Goal: Task Accomplishment & Management: Manage account settings

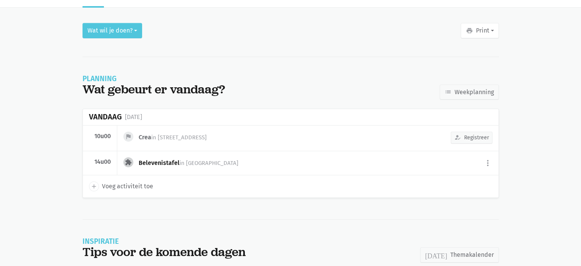
scroll to position [30, 0]
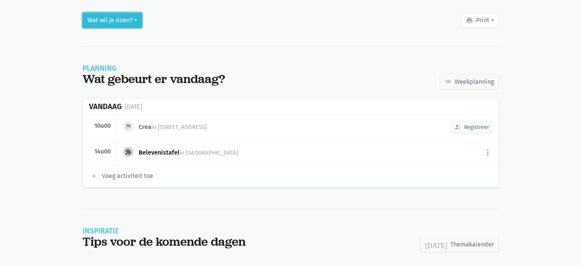
click at [110, 16] on button "Wat wil je doen?" at bounding box center [113, 20] width 60 height 15
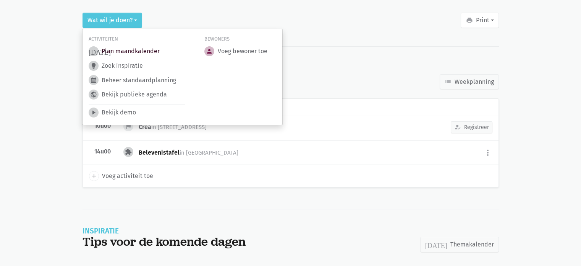
click at [125, 52] on link "[DATE] Plan maandkalender" at bounding box center [124, 51] width 71 height 10
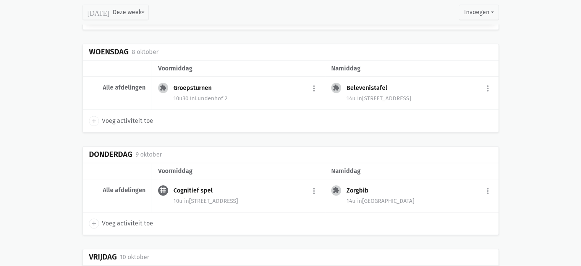
scroll to position [870, 0]
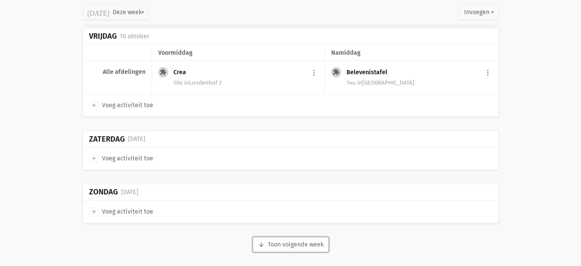
click at [296, 243] on button "arrow_downward Week wordt geladen Toon volgende week" at bounding box center [291, 244] width 76 height 15
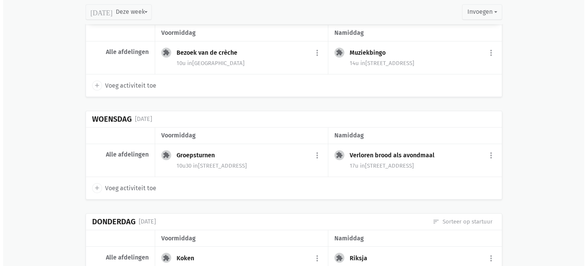
scroll to position [1252, 0]
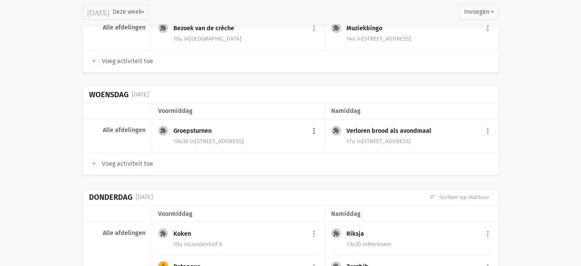
click at [315, 126] on button "more_vert" at bounding box center [314, 131] width 9 height 15
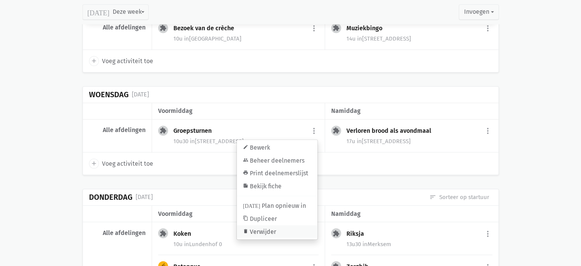
click at [266, 227] on link "delete Verwijder" at bounding box center [277, 230] width 81 height 13
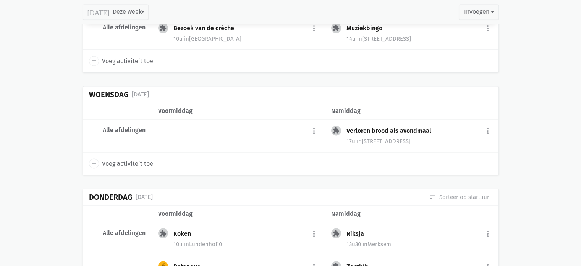
click at [93, 160] on icon "add" at bounding box center [94, 163] width 7 height 7
select select "14:00"
select select "15:00"
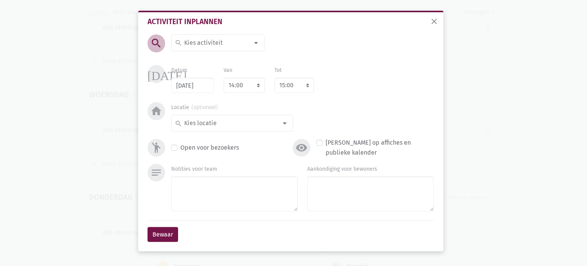
click at [212, 39] on input at bounding box center [216, 43] width 66 height 10
type input "Acc"
click at [203, 56] on label "Accordeon" at bounding box center [198, 58] width 29 height 10
click at [245, 83] on select "7:00 7:15 7:30 7:45 8:00 8:15 8:30 8:45 9:00 9:15 9:30 9:45 10:00 10:15 10:30 1…" at bounding box center [244, 85] width 41 height 15
select select "10:30"
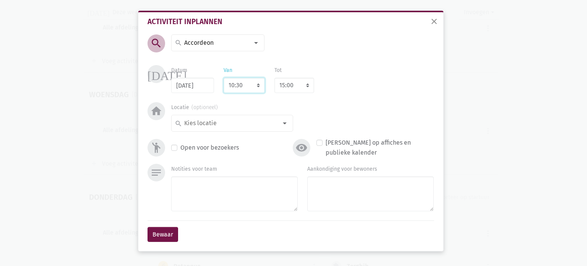
click at [224, 78] on select "7:00 7:15 7:30 7:45 8:00 8:15 8:30 8:45 9:00 9:15 9:30 9:45 10:00 10:15 10:30 1…" at bounding box center [244, 85] width 41 height 15
select select "11:30"
click at [240, 119] on input at bounding box center [230, 123] width 94 height 10
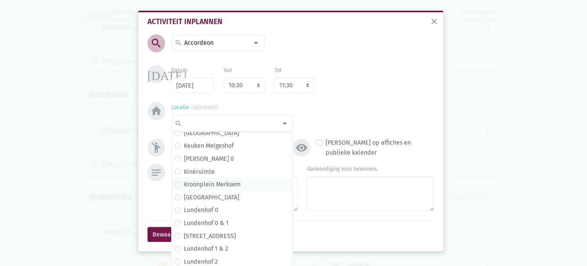
scroll to position [115, 0]
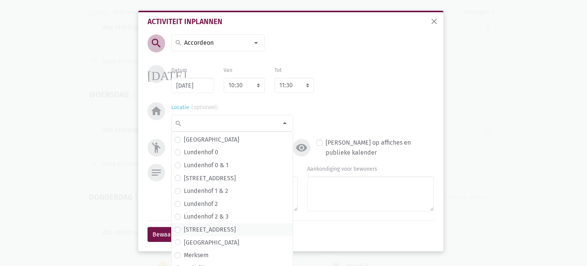
click at [219, 229] on span "Lundenhof 3" at bounding box center [232, 229] width 115 height 10
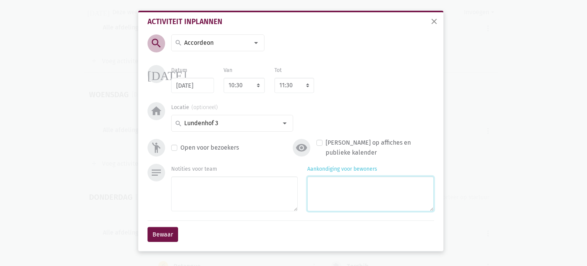
click at [324, 180] on textarea "Aankondiging voor bewoners" at bounding box center [370, 193] width 126 height 35
type textarea "e"
type textarea "met Frank"
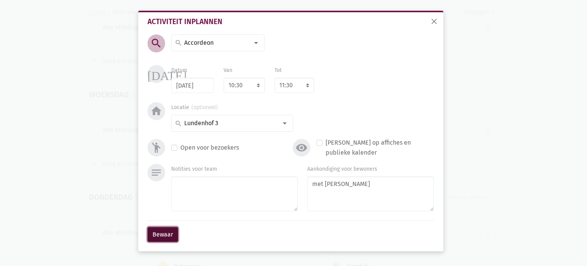
click at [161, 235] on button "Bewaar" at bounding box center [163, 234] width 31 height 15
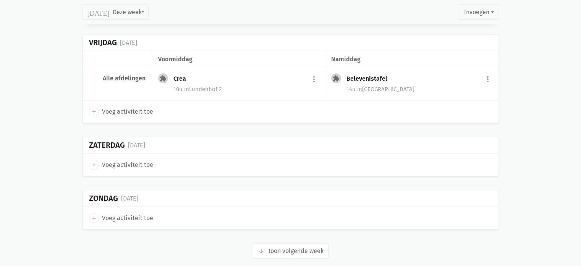
scroll to position [1546, 0]
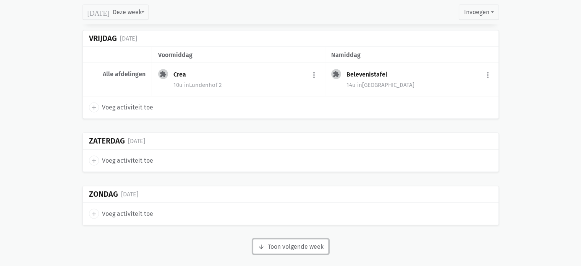
click at [293, 239] on button "arrow_downward Week wordt geladen Toon volgende week" at bounding box center [291, 246] width 76 height 15
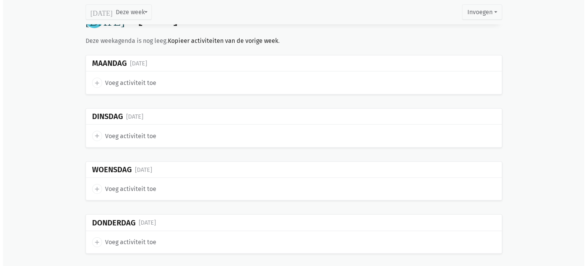
scroll to position [1775, 0]
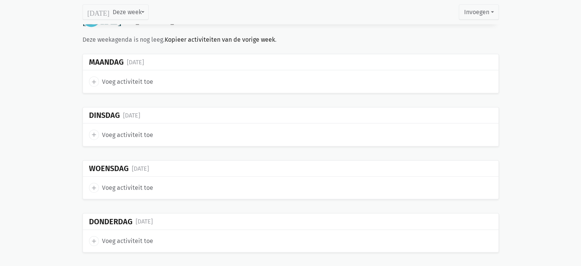
click at [92, 78] on icon "add" at bounding box center [94, 81] width 7 height 7
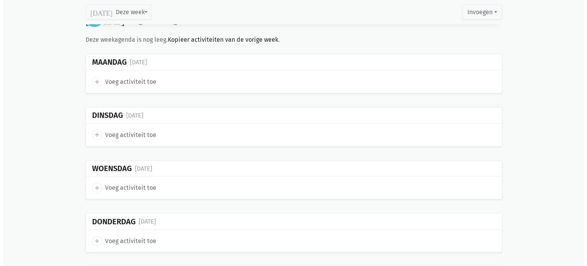
select select "14:00"
select select "15:00"
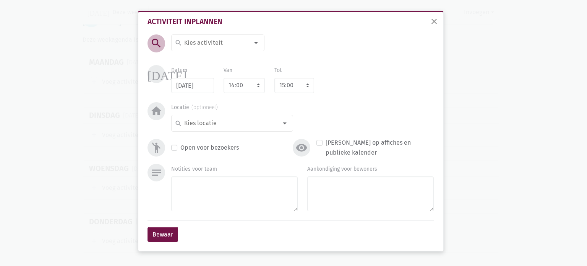
click at [203, 49] on div "search" at bounding box center [217, 42] width 93 height 17
type input "Manicure"
click at [226, 52] on span "Manicure" at bounding box center [218, 58] width 92 height 13
click at [236, 89] on select "7:00 7:15 7:30 7:45 8:00 8:15 8:30 8:45 9:00 9:15 9:30 9:45 10:00 10:15 10:30 1…" at bounding box center [244, 85] width 41 height 15
select select "10:00"
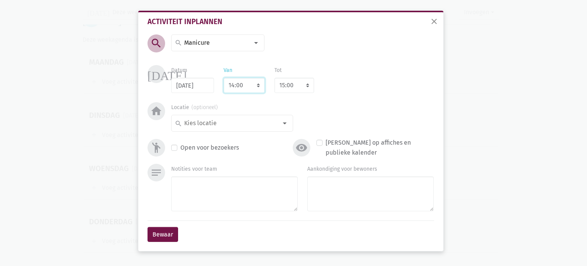
click at [224, 78] on select "7:00 7:15 7:30 7:45 8:00 8:15 8:30 8:45 9:00 9:15 9:30 9:45 10:00 10:15 10:30 1…" at bounding box center [244, 85] width 41 height 15
select select "11:00"
click at [227, 125] on input at bounding box center [230, 123] width 94 height 10
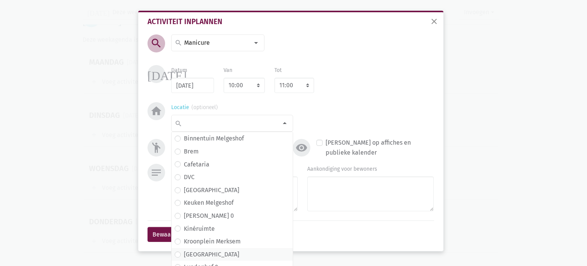
click at [217, 259] on span "Lundenhof" at bounding box center [232, 254] width 121 height 13
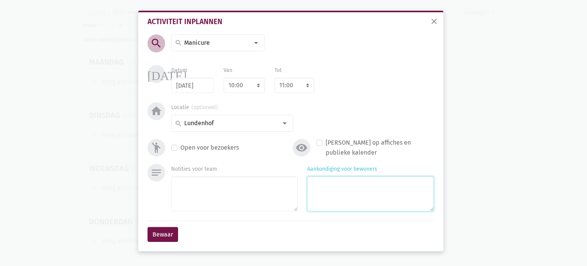
click at [327, 209] on textarea "Aankondiging voor bewoners" at bounding box center [370, 193] width 126 height 35
type textarea "met Kelly"
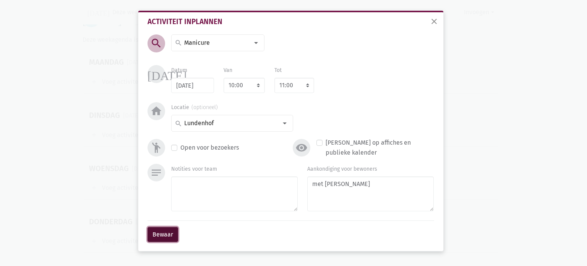
click at [162, 235] on button "Bewaar" at bounding box center [163, 234] width 31 height 15
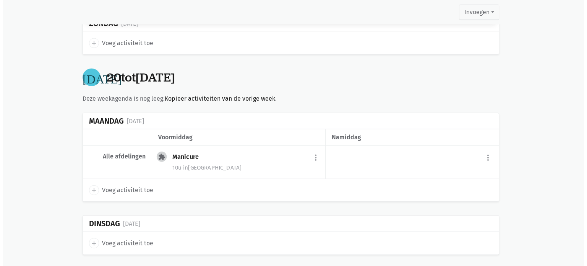
scroll to position [1716, 0]
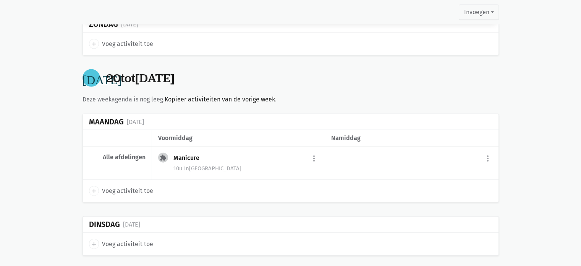
click at [93, 187] on icon "add" at bounding box center [94, 190] width 7 height 7
select select "14:00"
select select "15:00"
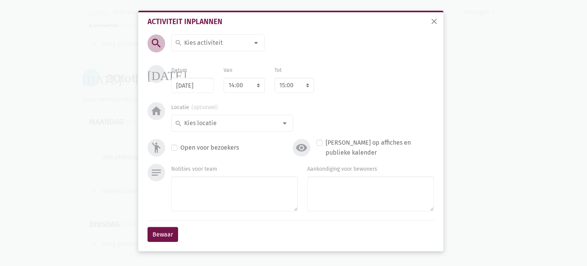
click at [208, 47] on input at bounding box center [216, 43] width 66 height 10
type input "100"
click at [211, 58] on label "100-jarige viering" at bounding box center [208, 58] width 48 height 10
click at [242, 84] on select "7:00 7:15 7:30 7:45 8:00 8:15 8:30 8:45 9:00 9:15 9:30 9:45 10:00 10:15 10:30 1…" at bounding box center [244, 85] width 41 height 15
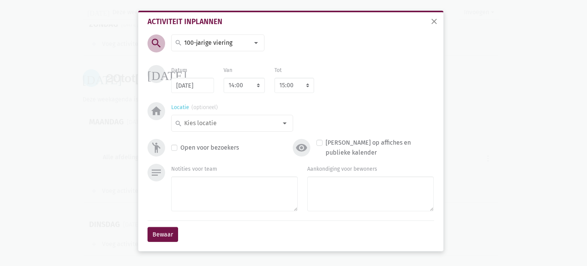
click at [208, 123] on input at bounding box center [230, 123] width 94 height 10
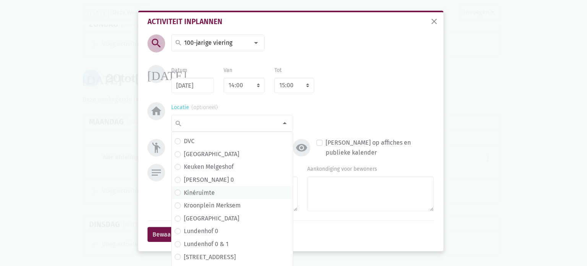
scroll to position [115, 0]
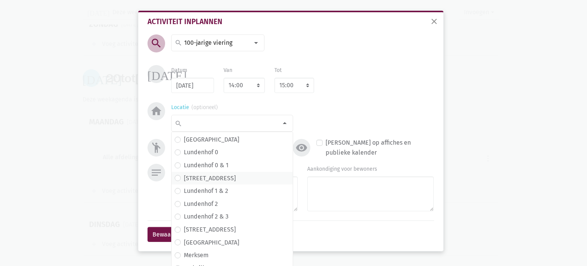
click at [224, 180] on span "Lundenhof 1" at bounding box center [232, 178] width 115 height 10
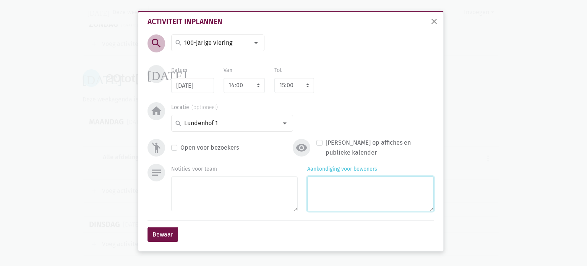
click at [336, 187] on textarea "Aankondiging voor bewoners" at bounding box center [370, 193] width 126 height 35
type textarea "met Monique & Eliska"
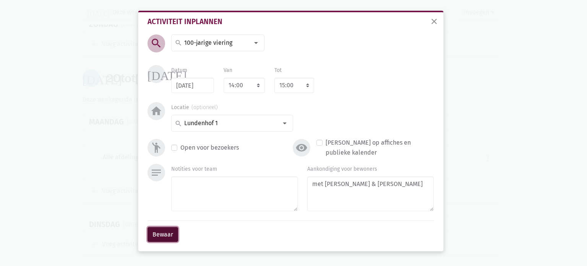
click at [154, 231] on button "Bewaar" at bounding box center [163, 234] width 31 height 15
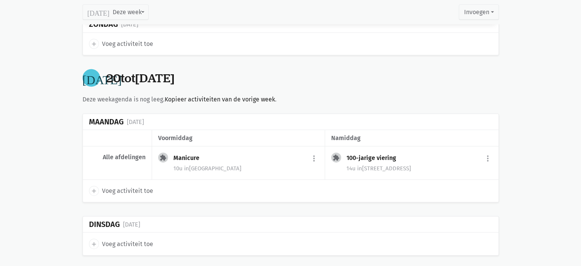
click at [93, 240] on icon "add" at bounding box center [94, 243] width 7 height 7
select select "14:00"
select select "15:00"
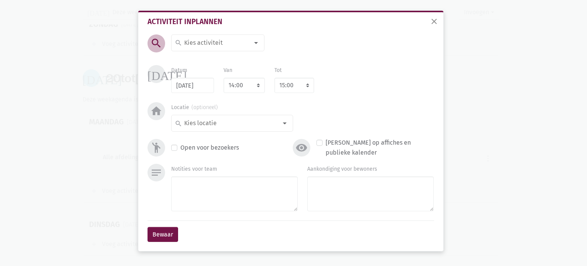
click at [205, 41] on input at bounding box center [216, 43] width 66 height 10
type input "Mossel"
click at [209, 53] on label "Mosselsouper" at bounding box center [203, 58] width 38 height 10
click at [205, 124] on input at bounding box center [230, 123] width 94 height 10
type input "Caf"
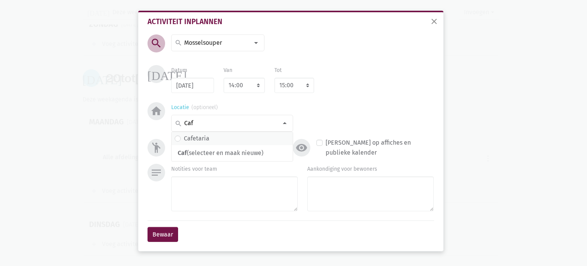
click at [205, 138] on label "Cafetaria" at bounding box center [197, 138] width 26 height 10
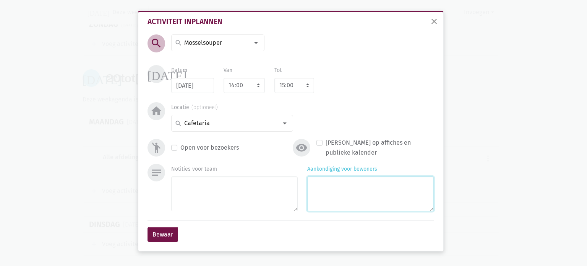
click at [391, 198] on textarea "Aankondiging voor bewoners" at bounding box center [370, 193] width 126 height 35
type textarea "b"
type textarea "voor L0 & L2"
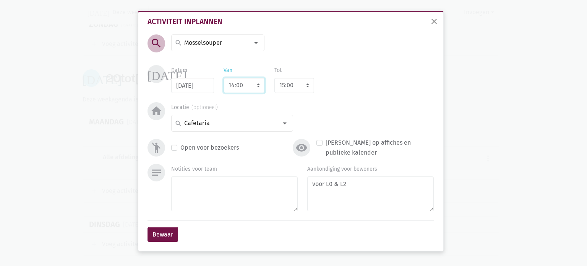
click at [245, 79] on select "7:00 7:15 7:30 7:45 8:00 8:15 8:30 8:45 9:00 9:15 9:30 9:45 10:00 10:15 10:30 1…" at bounding box center [244, 85] width 41 height 15
select select "11:30"
click at [224, 78] on select "7:00 7:15 7:30 7:45 8:00 8:15 8:30 8:45 9:00 9:15 9:30 9:45 10:00 10:15 10:30 1…" at bounding box center [244, 85] width 41 height 15
select select "12:30"
click at [168, 233] on button "Bewaar" at bounding box center [163, 234] width 31 height 15
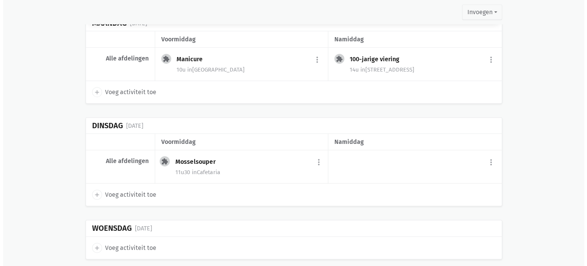
scroll to position [1818, 0]
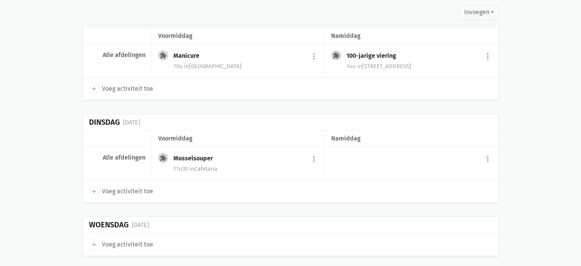
click at [95, 241] on icon "add" at bounding box center [94, 244] width 7 height 7
select select "14:00"
select select "15:00"
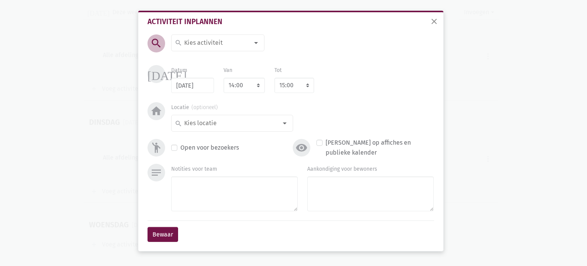
click at [203, 42] on input at bounding box center [216, 43] width 66 height 10
type input "Groeps"
click at [234, 58] on span "Groepsturnen" at bounding box center [226, 58] width 102 height 10
click at [235, 84] on select "7:00 7:15 7:30 7:45 8:00 8:15 8:30 8:45 9:00 9:15 9:30 9:45 10:00 10:15 10:30 1…" at bounding box center [244, 85] width 41 height 15
select select "10:30"
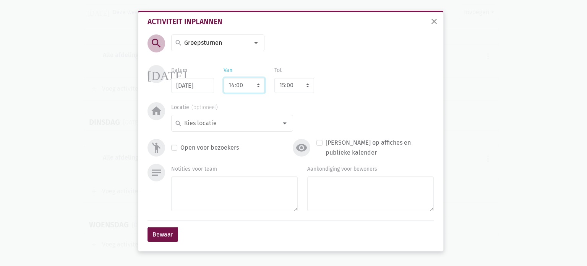
click at [224, 78] on select "7:00 7:15 7:30 7:45 8:00 8:15 8:30 8:45 9:00 9:15 9:30 9:45 10:00 10:15 10:30 1…" at bounding box center [244, 85] width 41 height 15
select select "11:30"
click at [227, 125] on input at bounding box center [230, 123] width 94 height 10
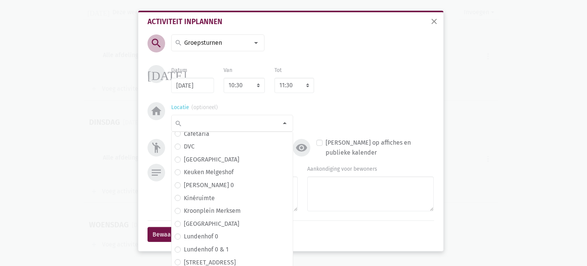
scroll to position [76, 0]
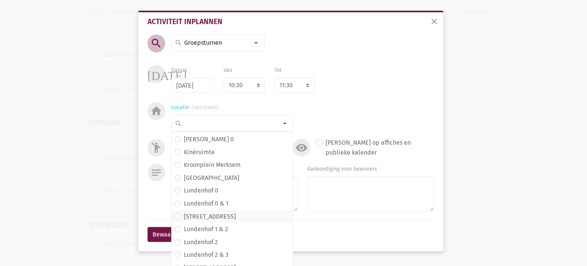
click at [224, 219] on span "Lundenhof 1" at bounding box center [232, 216] width 115 height 10
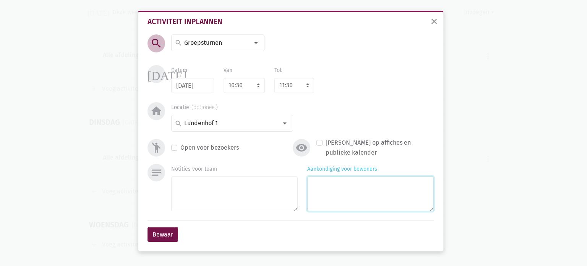
click at [349, 195] on textarea "Aankondiging voor bewoners" at bounding box center [370, 193] width 126 height 35
type textarea "met Monique & Eliska"
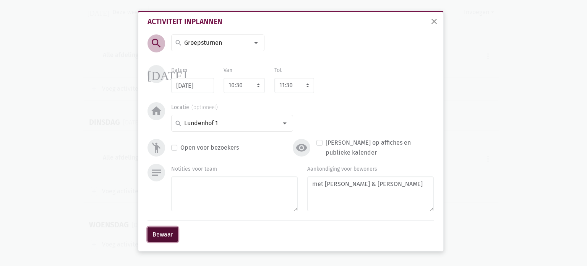
click at [159, 237] on button "Bewaar" at bounding box center [163, 234] width 31 height 15
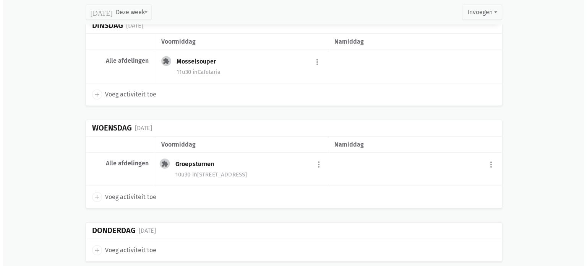
scroll to position [1920, 0]
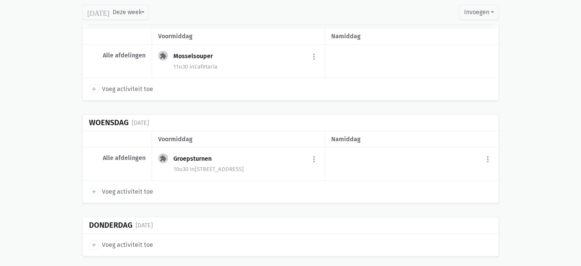
click at [94, 188] on icon "add" at bounding box center [94, 191] width 7 height 7
select select "14:00"
select select "15:00"
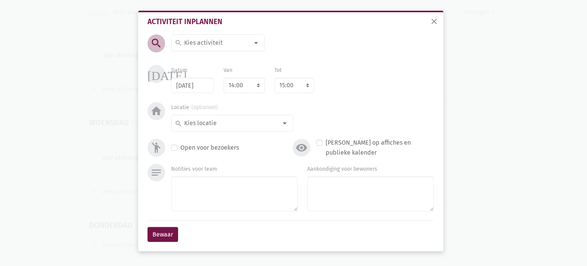
click at [206, 49] on div "search" at bounding box center [217, 42] width 93 height 17
type input "Verloren brood"
click at [210, 66] on label "Verloren brood als avondmaal" at bounding box center [226, 71] width 84 height 10
click at [242, 89] on select "7:00 7:15 7:30 7:45 8:00 8:15 8:30 8:45 9:00 9:15 9:30 9:45 10:00 10:15 10:30 1…" at bounding box center [244, 85] width 41 height 15
select select "17:00"
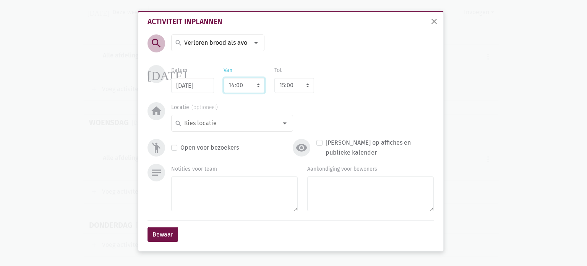
click at [224, 78] on select "7:00 7:15 7:30 7:45 8:00 8:15 8:30 8:45 9:00 9:15 9:30 9:45 10:00 10:15 10:30 1…" at bounding box center [244, 85] width 41 height 15
select select "18:00"
click at [235, 123] on input at bounding box center [230, 123] width 94 height 10
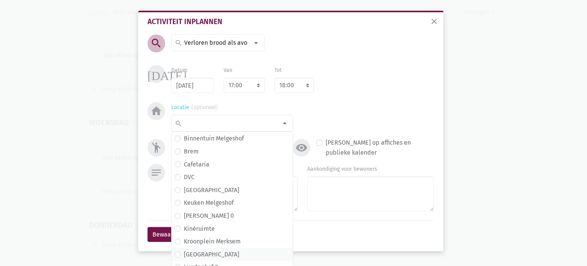
click at [202, 255] on label "Lundenhof" at bounding box center [211, 254] width 55 height 10
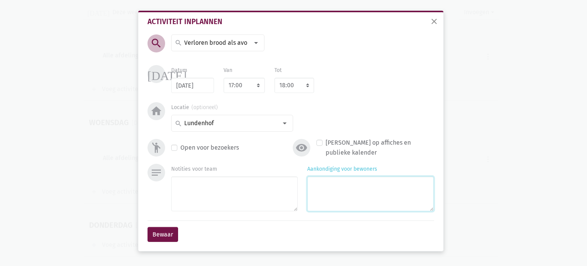
click at [347, 201] on textarea "Aankondiging voor bewoners" at bounding box center [370, 193] width 126 height 35
type textarea "met Monique"
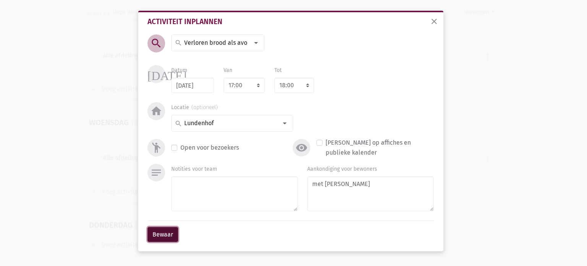
click at [160, 231] on button "Bewaar" at bounding box center [163, 234] width 31 height 15
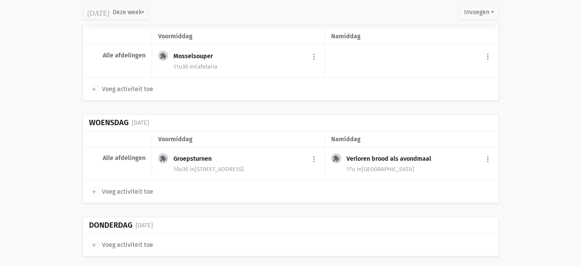
click at [95, 241] on icon "add" at bounding box center [94, 244] width 7 height 7
select select "14:00"
select select "15:00"
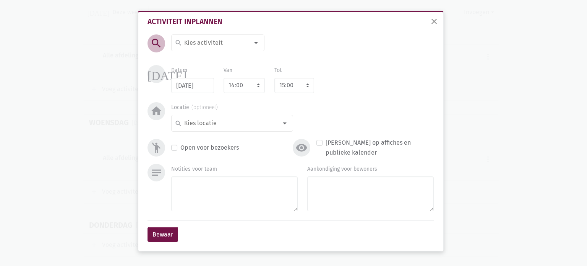
click at [207, 41] on input at bounding box center [216, 43] width 66 height 10
type input "Mossel"
click at [216, 55] on label "Mosselsouper" at bounding box center [203, 58] width 38 height 10
click at [243, 81] on select "7:00 7:15 7:30 7:45 8:00 8:15 8:30 8:45 9:00 9:15 9:30 9:45 10:00 10:15 10:30 1…" at bounding box center [244, 85] width 41 height 15
select select "11:30"
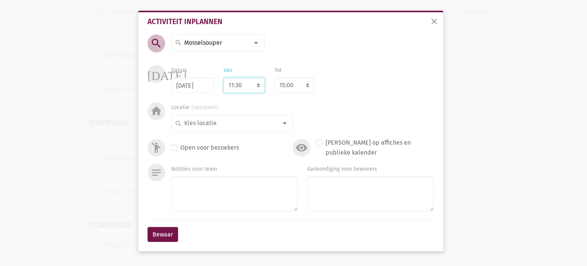
click at [224, 78] on select "7:00 7:15 7:30 7:45 8:00 8:15 8:30 8:45 9:00 9:15 9:30 9:45 10:00 10:15 10:30 1…" at bounding box center [244, 85] width 41 height 15
select select "12:30"
click at [232, 124] on input at bounding box center [230, 123] width 94 height 10
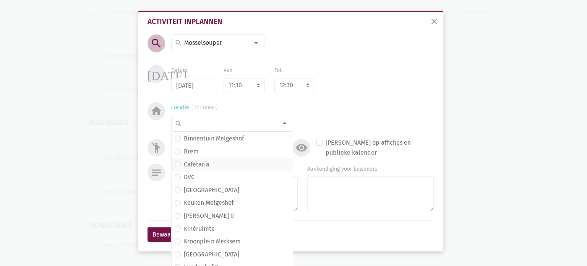
click at [224, 161] on span "Cafetaria" at bounding box center [232, 164] width 115 height 10
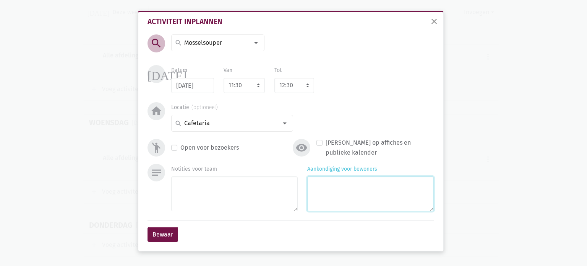
click at [336, 190] on textarea "Aankondiging voor bewoners" at bounding box center [370, 193] width 126 height 35
type textarea "voor L1 & L3"
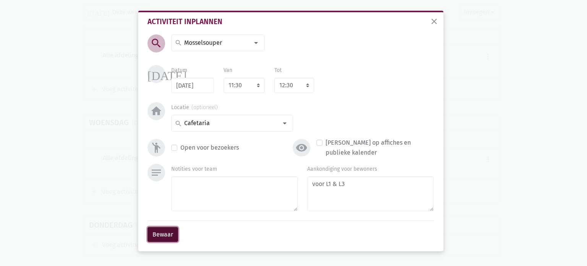
click at [159, 232] on button "Bewaar" at bounding box center [163, 234] width 31 height 15
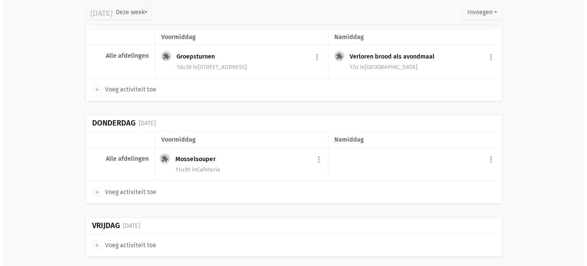
scroll to position [2022, 0]
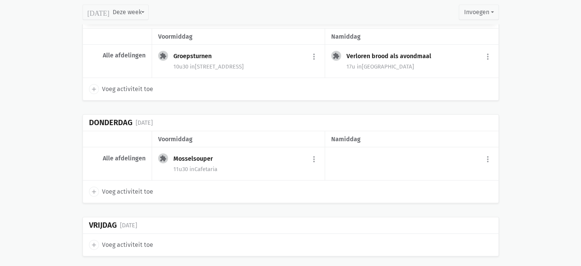
click at [93, 241] on icon "add" at bounding box center [94, 244] width 7 height 7
select select "14:00"
select select "15:00"
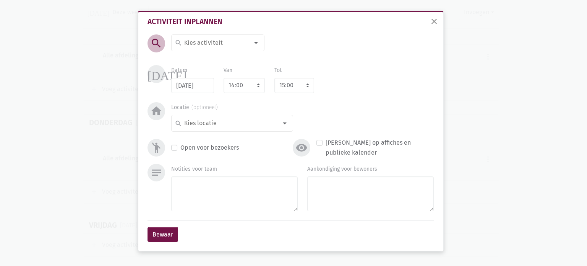
click at [213, 45] on input at bounding box center [216, 43] width 66 height 10
type input "Crea"
click at [208, 58] on span "Crea" at bounding box center [218, 58] width 86 height 10
click at [235, 81] on select "7:00 7:15 7:30 7:45 8:00 8:15 8:30 8:45 9:00 9:15 9:30 9:45 10:00 10:15 10:30 1…" at bounding box center [244, 85] width 41 height 15
select select "10:00"
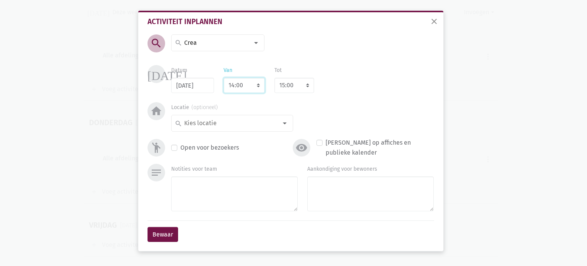
click at [224, 78] on select "7:00 7:15 7:30 7:45 8:00 8:15 8:30 8:45 9:00 9:15 9:30 9:45 10:00 10:15 10:30 1…" at bounding box center [244, 85] width 41 height 15
select select "11:00"
click at [229, 125] on input at bounding box center [230, 123] width 94 height 10
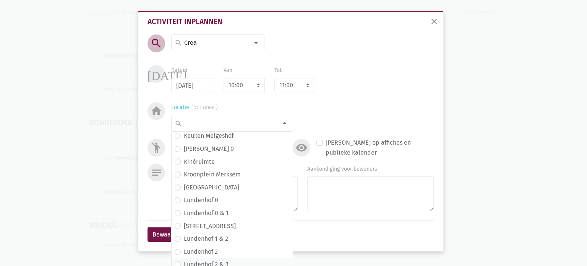
scroll to position [115, 0]
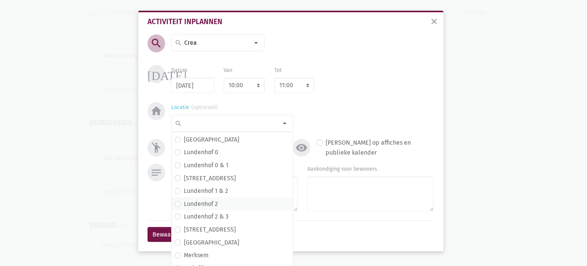
click at [225, 203] on span "Lundenhof 2" at bounding box center [232, 204] width 115 height 10
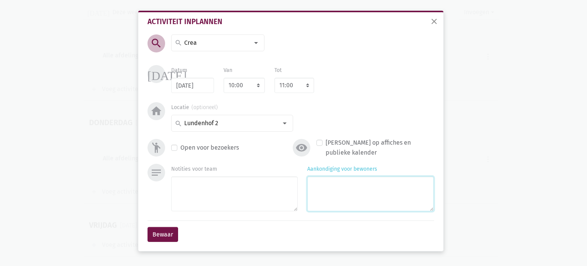
click at [328, 178] on textarea "Aankondiging voor bewoners" at bounding box center [370, 193] width 126 height 35
type textarea "met Agnes & Frieda"
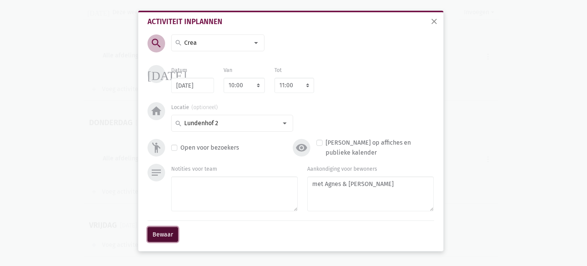
click at [156, 238] on button "Bewaar" at bounding box center [163, 234] width 31 height 15
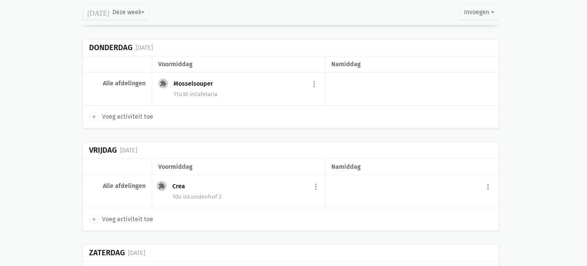
scroll to position [2124, 0]
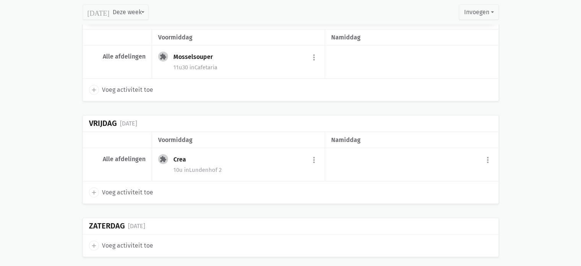
click at [95, 189] on icon "add" at bounding box center [94, 192] width 7 height 7
select select "14:00"
select select "15:00"
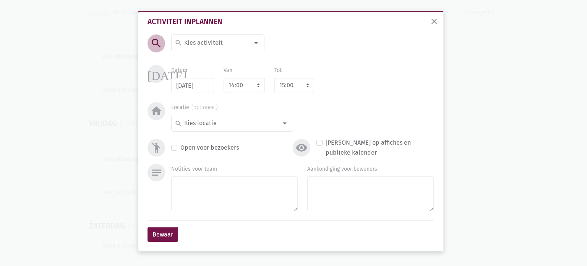
click at [201, 39] on input at bounding box center [216, 43] width 66 height 10
type input "Sjoel"
click at [207, 60] on span "Sjoelbak" at bounding box center [223, 58] width 97 height 10
click at [210, 126] on input at bounding box center [230, 123] width 94 height 10
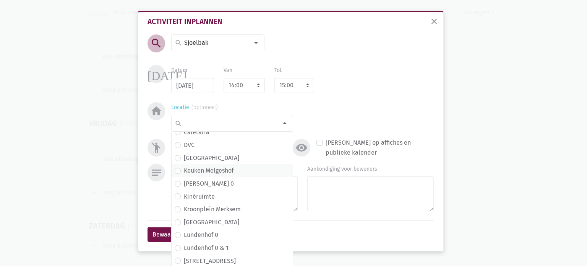
scroll to position [76, 0]
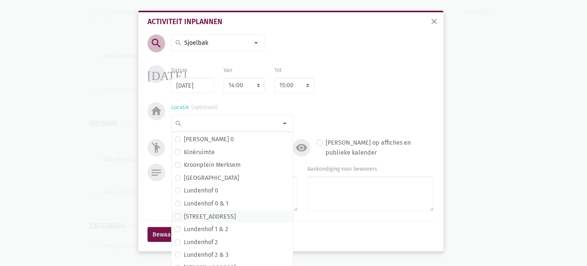
click at [224, 214] on span "Lundenhof 1" at bounding box center [232, 216] width 115 height 10
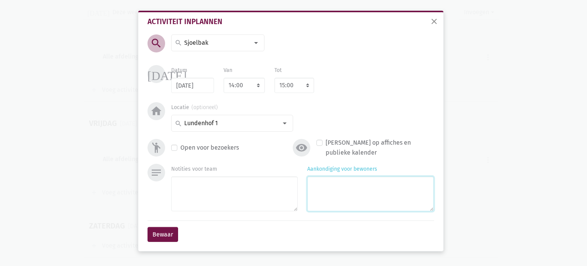
click at [330, 190] on textarea "Aankondiging voor bewoners" at bounding box center [370, 193] width 126 height 35
type textarea "met Eliska"
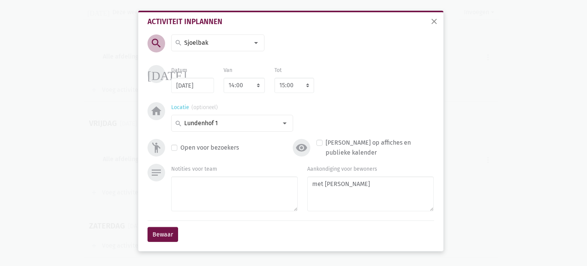
click at [229, 117] on div "search" at bounding box center [232, 123] width 122 height 17
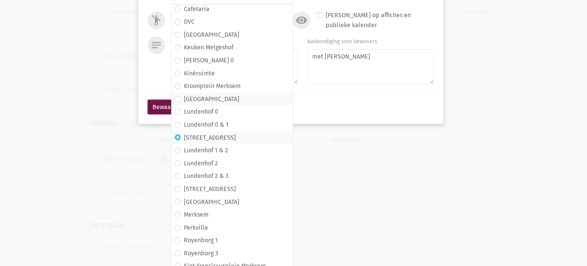
click at [215, 99] on span "Lundenhof" at bounding box center [232, 99] width 115 height 10
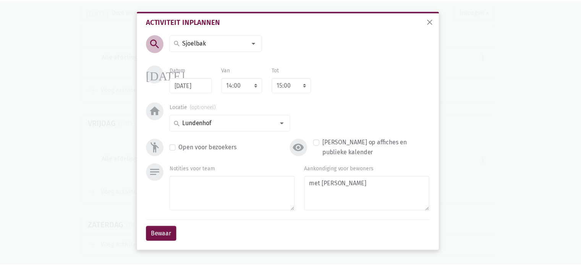
scroll to position [0, 0]
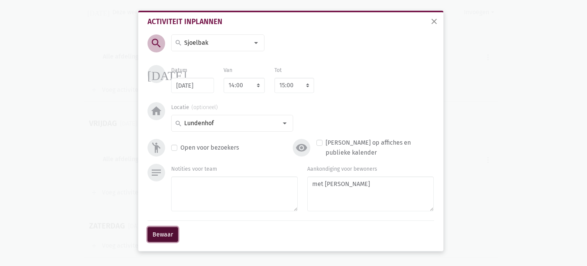
click at [164, 235] on button "Bewaar" at bounding box center [163, 234] width 31 height 15
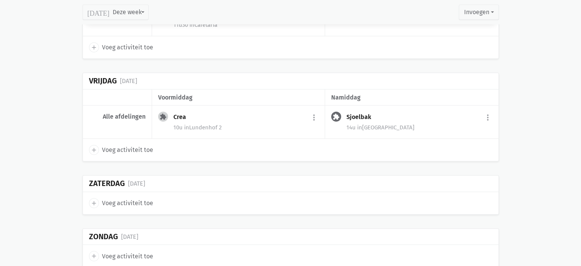
scroll to position [2206, 0]
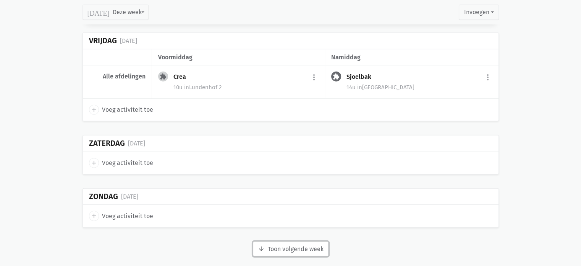
click at [276, 241] on button "arrow_downward Week wordt geladen Toon volgende week" at bounding box center [291, 248] width 76 height 15
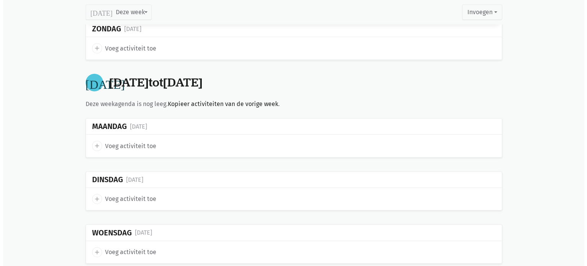
scroll to position [2397, 0]
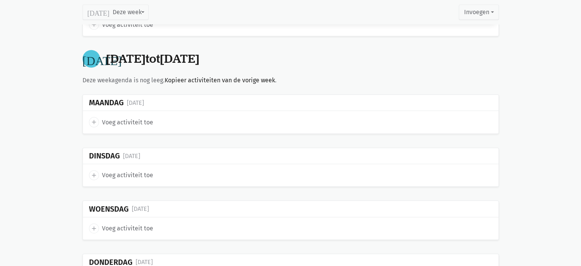
click at [92, 118] on icon "add" at bounding box center [94, 121] width 7 height 7
select select "14:00"
select select "15:00"
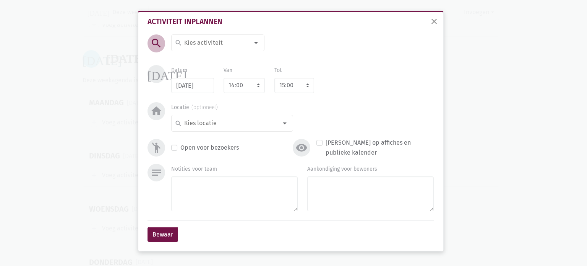
click at [202, 42] on input at bounding box center [216, 43] width 66 height 10
type input "Manicur"
click at [207, 52] on span "Manicure" at bounding box center [227, 58] width 111 height 13
click at [246, 88] on select "7:00 7:15 7:30 7:45 8:00 8:15 8:30 8:45 9:00 9:15 9:30 9:45 10:00 10:15 10:30 1…" at bounding box center [244, 85] width 41 height 15
select select "10:00"
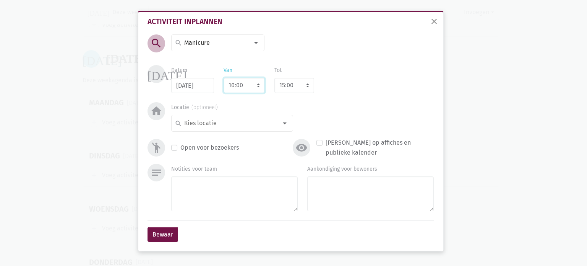
click at [224, 78] on select "7:00 7:15 7:30 7:45 8:00 8:15 8:30 8:45 9:00 9:15 9:30 9:45 10:00 10:15 10:30 1…" at bounding box center [244, 85] width 41 height 15
select select "11:00"
click at [241, 123] on input at bounding box center [230, 123] width 94 height 10
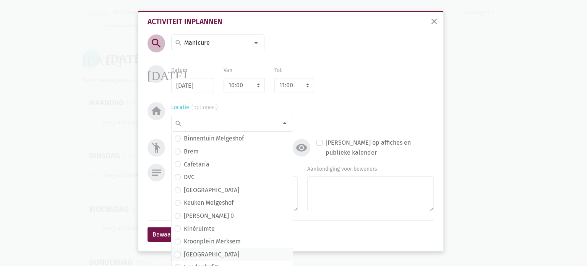
click at [218, 254] on span "Lundenhof" at bounding box center [232, 254] width 115 height 10
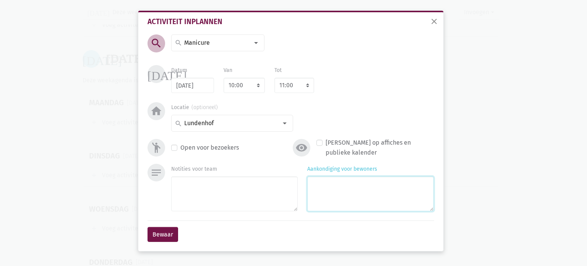
click at [330, 206] on textarea "Aankondiging voor bewoners" at bounding box center [370, 193] width 126 height 35
type textarea "met Kelly"
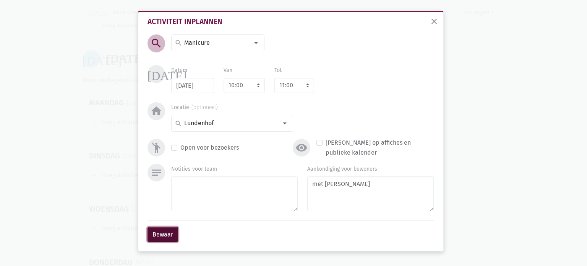
click at [163, 237] on button "Bewaar" at bounding box center [163, 234] width 31 height 15
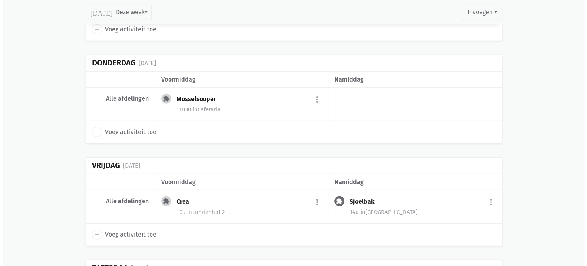
scroll to position [2070, 0]
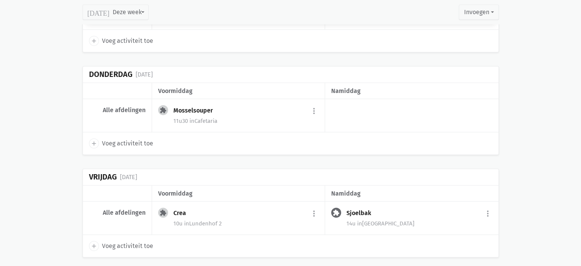
click at [91, 140] on icon "add" at bounding box center [94, 143] width 7 height 7
select select "14:00"
select select "15:00"
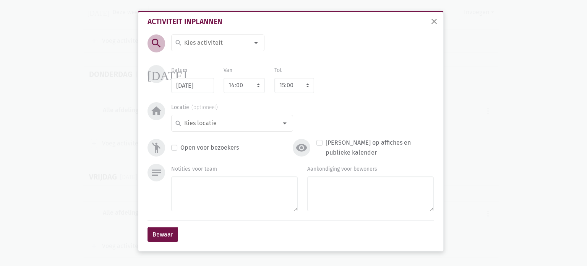
click at [207, 38] on input at bounding box center [216, 43] width 66 height 10
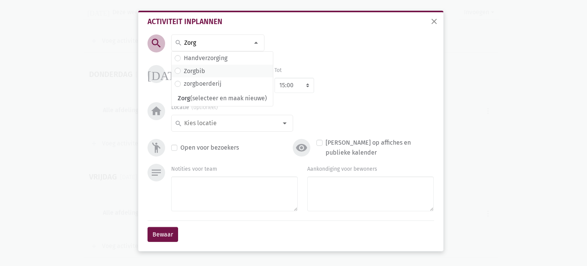
type input "Zorg"
click at [209, 73] on span "Zorgbib" at bounding box center [222, 71] width 95 height 10
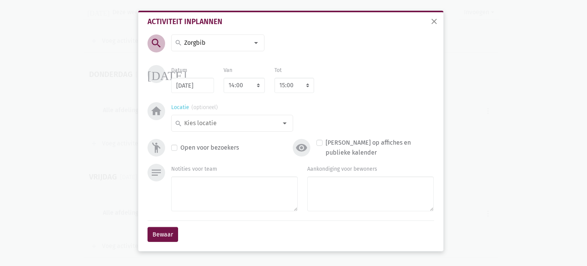
click at [222, 123] on input at bounding box center [230, 123] width 94 height 10
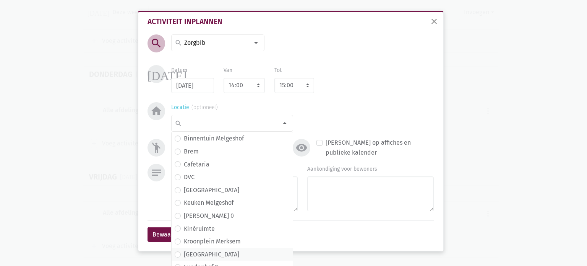
click at [209, 250] on label "Lundenhof" at bounding box center [211, 254] width 55 height 10
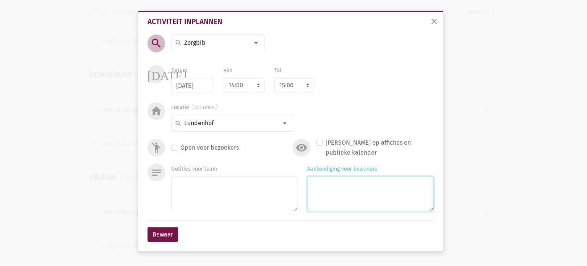
click at [325, 186] on textarea "Aankondiging voor bewoners" at bounding box center [370, 193] width 126 height 35
type textarea "met Marina"
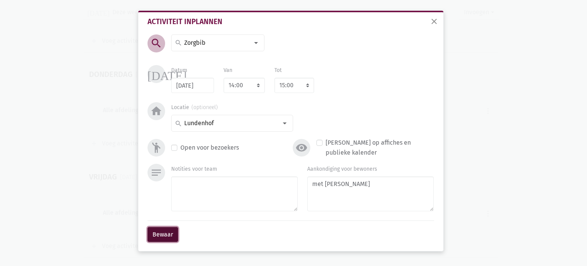
click at [167, 237] on button "Bewaar" at bounding box center [163, 234] width 31 height 15
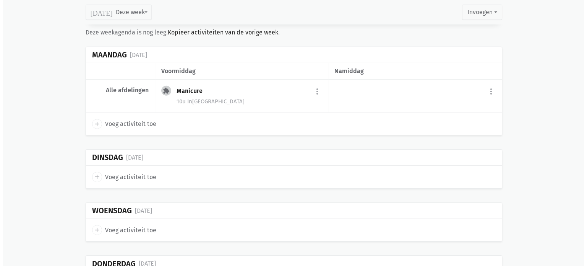
scroll to position [2404, 0]
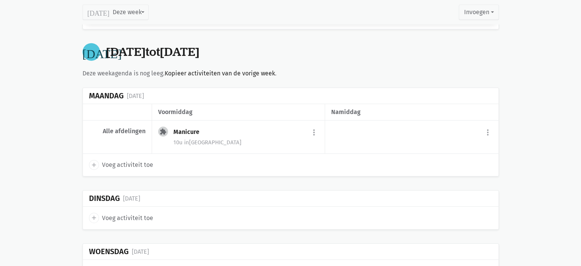
click at [94, 161] on icon "add" at bounding box center [94, 164] width 7 height 7
select select "14:00"
select select "15:00"
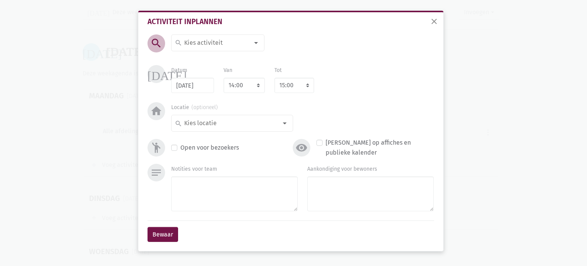
click at [208, 44] on input at bounding box center [216, 43] width 66 height 10
type input "Herinneringskoffer"
click at [219, 127] on input at bounding box center [230, 123] width 94 height 10
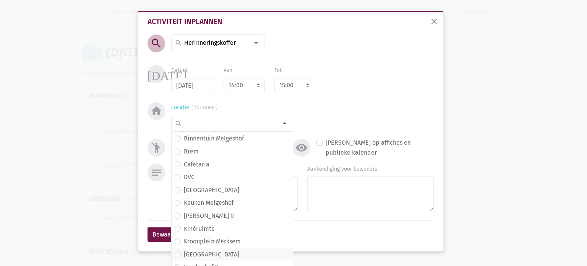
click at [200, 252] on label "Lundenhof" at bounding box center [211, 254] width 55 height 10
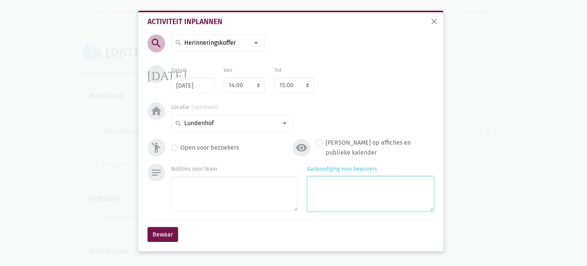
click at [391, 209] on textarea "Aankondiging voor bewoners" at bounding box center [370, 193] width 126 height 35
type textarea "met Monique & Eliska"
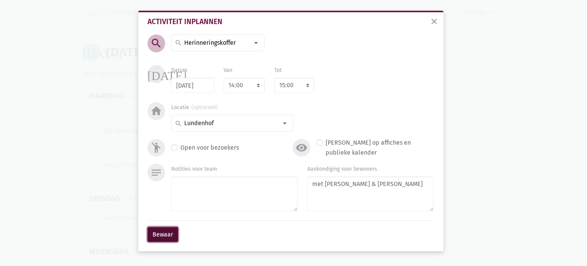
click at [159, 235] on button "Bewaar" at bounding box center [163, 234] width 31 height 15
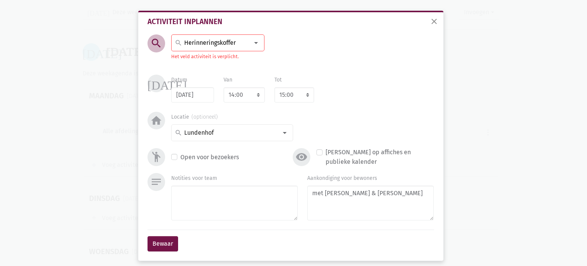
click at [222, 38] on input "Herinneringskoffer" at bounding box center [216, 43] width 66 height 10
click at [223, 59] on span "Herinneringskoffer" at bounding box center [204, 59] width 53 height 7
click at [156, 243] on button "Bewaar" at bounding box center [163, 243] width 31 height 15
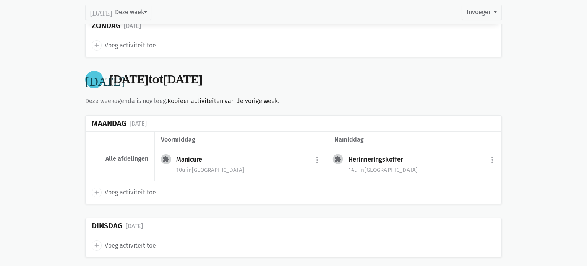
scroll to position [2376, 0]
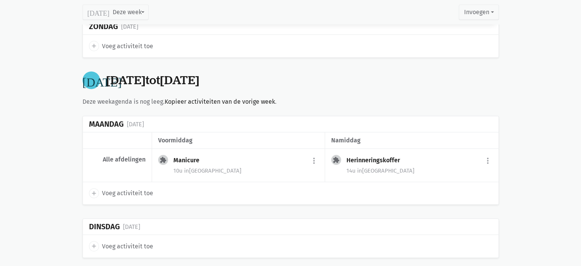
click at [92, 242] on icon "add" at bounding box center [94, 245] width 7 height 7
select select "14:00"
select select "15:00"
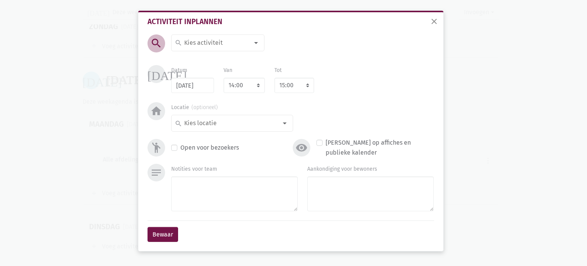
click at [203, 45] on input at bounding box center [216, 43] width 66 height 10
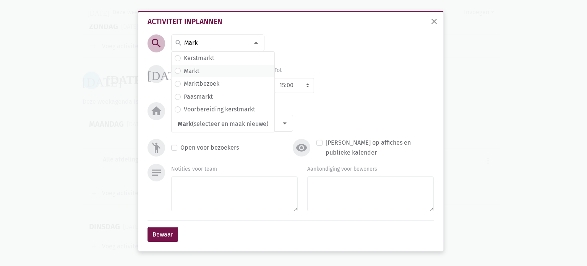
type input "Mark"
click at [203, 72] on span "Markt" at bounding box center [223, 71] width 97 height 10
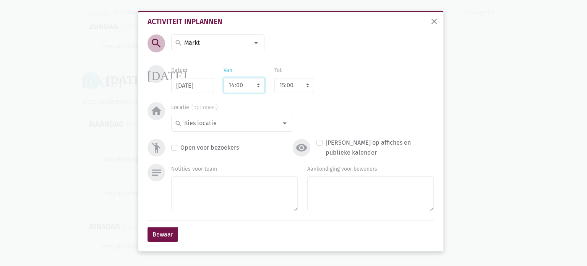
click at [244, 87] on select "7:00 7:15 7:30 7:45 8:00 8:15 8:30 8:45 9:00 9:15 9:30 9:45 10:00 10:15 10:30 1…" at bounding box center [244, 85] width 41 height 15
select select "9:30"
click at [224, 78] on select "7:00 7:15 7:30 7:45 8:00 8:15 8:30 8:45 9:00 9:15 9:30 9:45 10:00 10:15 10:30 1…" at bounding box center [244, 85] width 41 height 15
select select "10:30"
click at [225, 123] on input at bounding box center [230, 123] width 94 height 10
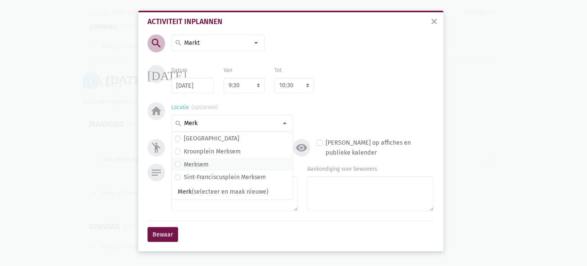
type input "Merk"
click at [220, 165] on span "Merksem" at bounding box center [232, 164] width 115 height 10
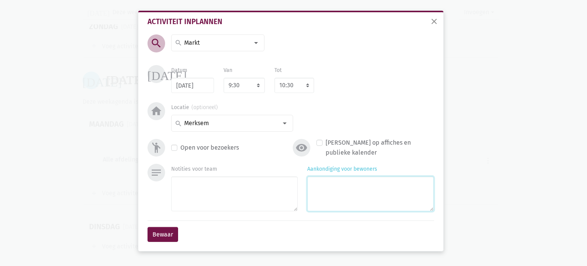
click at [348, 188] on textarea "Aankondiging voor bewoners" at bounding box center [370, 193] width 126 height 35
type textarea "bij goed weer - met Monique & Eliska"
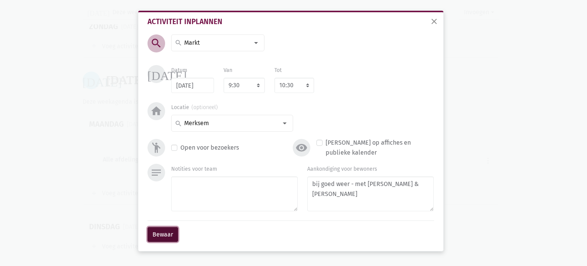
click at [162, 236] on button "Bewaar" at bounding box center [163, 234] width 31 height 15
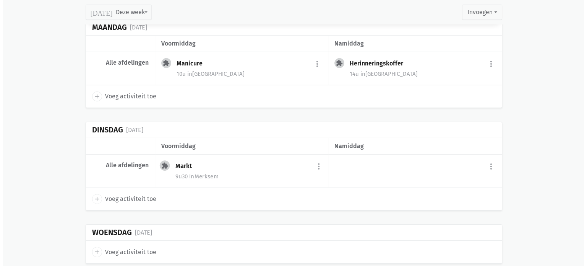
scroll to position [2478, 0]
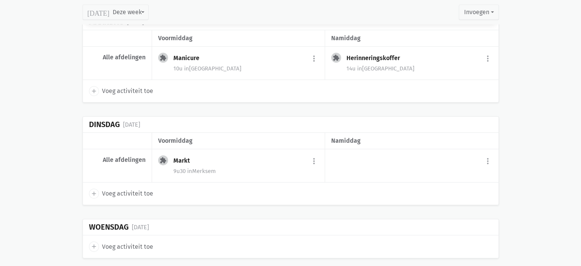
click at [93, 190] on icon "add" at bounding box center [94, 193] width 7 height 7
select select "14:00"
select select "15:00"
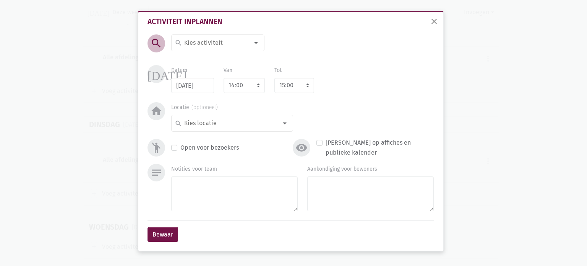
click at [210, 40] on input at bounding box center [216, 43] width 66 height 10
type input "Herinn"
click at [203, 56] on label "Herinneringskoffer" at bounding box center [210, 58] width 52 height 10
click at [217, 121] on input at bounding box center [230, 123] width 94 height 10
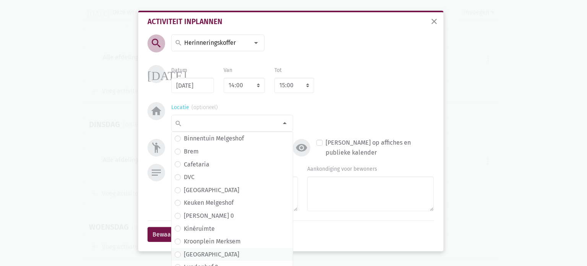
click at [211, 251] on span "Lundenhof" at bounding box center [232, 254] width 115 height 10
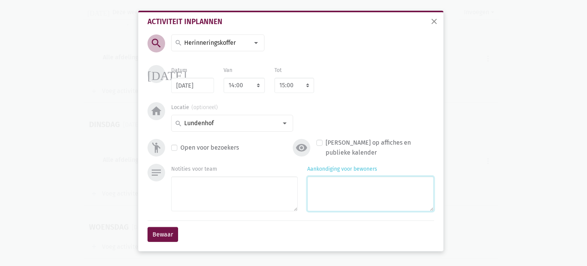
click at [355, 201] on textarea "Aankondiging voor bewoners" at bounding box center [370, 193] width 126 height 35
type textarea "met Monique & Eliska"
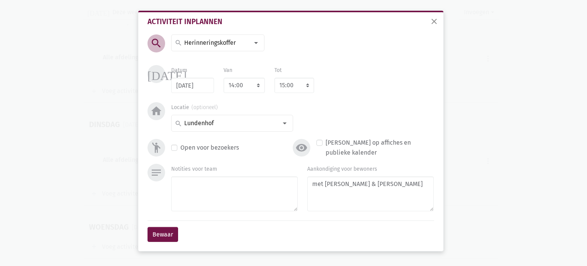
click at [147, 237] on div "Activiteit inplannen search search 100-jarige viering Aaidieren Aaihond Aaihond…" at bounding box center [290, 129] width 299 height 235
click at [156, 237] on button "Bewaar" at bounding box center [163, 234] width 31 height 15
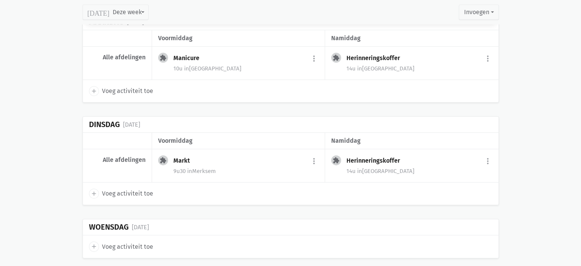
click at [92, 243] on icon "add" at bounding box center [94, 246] width 7 height 7
select select "14:00"
select select "15:00"
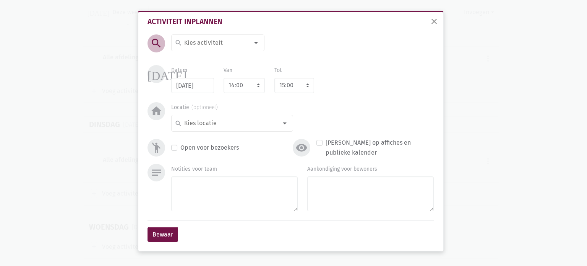
click at [230, 42] on input at bounding box center [216, 43] width 66 height 10
type input "Groeps"
click at [222, 61] on label "Groepsturnen" at bounding box center [203, 58] width 38 height 10
click at [237, 85] on select "7:00 7:15 7:30 7:45 8:00 8:15 8:30 8:45 9:00 9:15 9:30 9:45 10:00 10:15 10:30 1…" at bounding box center [244, 85] width 41 height 15
select select "10:30"
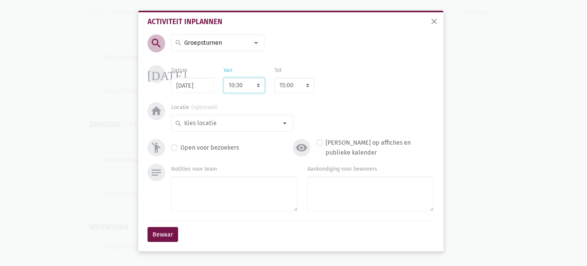
click at [224, 78] on select "7:00 7:15 7:30 7:45 8:00 8:15 8:30 8:45 9:00 9:15 9:30 9:45 10:00 10:15 10:30 1…" at bounding box center [244, 85] width 41 height 15
select select "11:30"
click at [235, 125] on input at bounding box center [230, 123] width 94 height 10
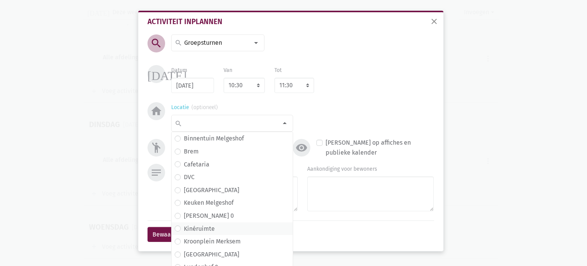
scroll to position [115, 0]
click at [226, 203] on span "Lundenhof 2" at bounding box center [232, 204] width 115 height 10
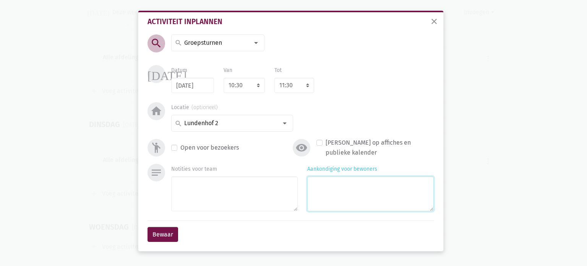
click at [347, 200] on textarea "Aankondiging voor bewoners" at bounding box center [370, 193] width 126 height 35
type textarea "met Monique & Eliska"
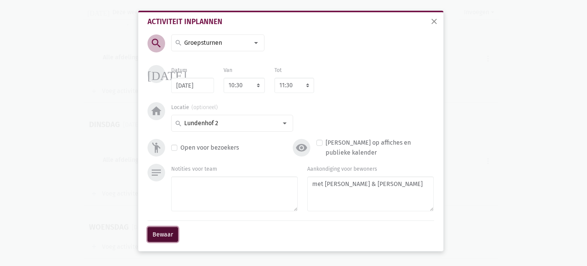
click at [164, 235] on button "Bewaar" at bounding box center [163, 234] width 31 height 15
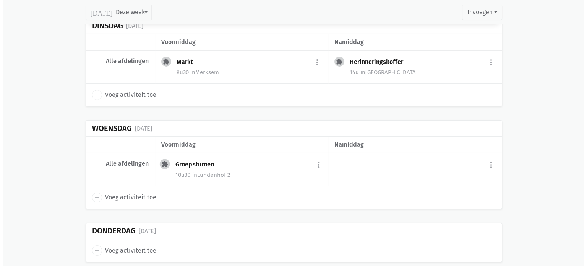
scroll to position [2580, 0]
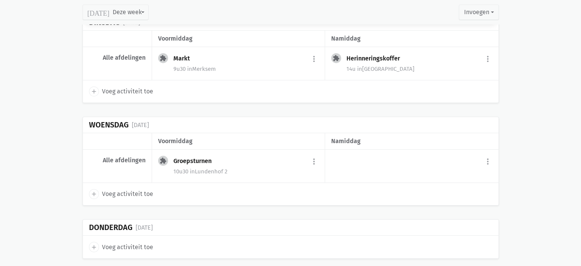
click at [93, 190] on icon "add" at bounding box center [94, 193] width 7 height 7
select select "14:00"
select select "15:00"
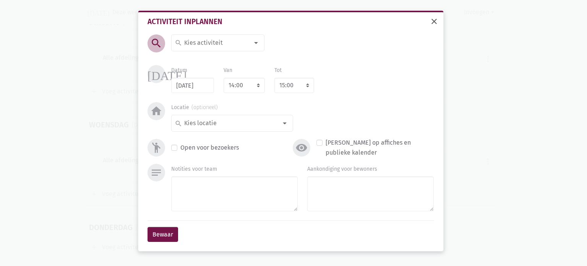
click at [436, 21] on span "close" at bounding box center [434, 21] width 9 height 9
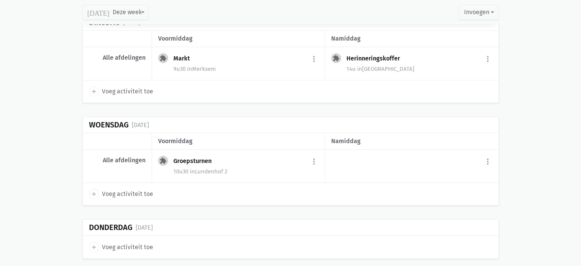
click at [96, 243] on icon "add" at bounding box center [94, 246] width 7 height 7
type input "30/10/2025"
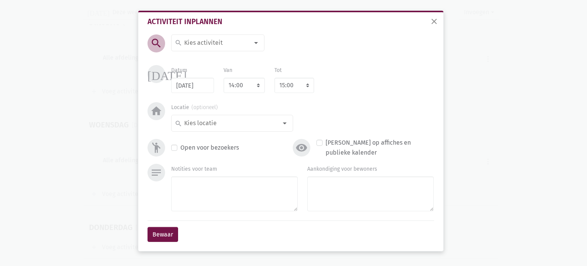
click at [219, 42] on input at bounding box center [216, 43] width 66 height 10
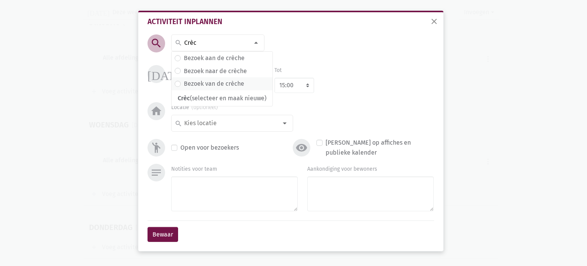
type input "Crèc"
click at [219, 81] on label "Bezoek van de crèche" at bounding box center [214, 84] width 60 height 10
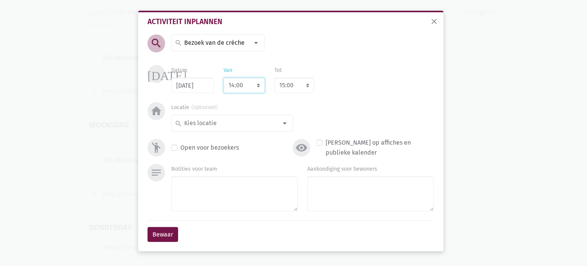
click at [236, 89] on select "7:00 7:15 7:30 7:45 8:00 8:15 8:30 8:45 9:00 9:15 9:30 9:45 10:00 10:15 10:30 1…" at bounding box center [244, 85] width 41 height 15
select select "10:00"
click at [224, 78] on select "7:00 7:15 7:30 7:45 8:00 8:15 8:30 8:45 9:00 9:15 9:30 9:45 10:00 10:15 10:30 1…" at bounding box center [244, 85] width 41 height 15
click at [227, 125] on input at bounding box center [230, 123] width 94 height 10
select select "11:00"
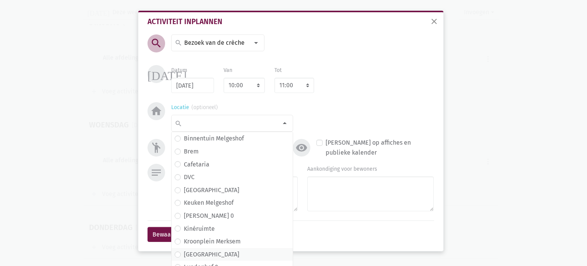
click at [206, 259] on span "Lundenhof" at bounding box center [232, 254] width 121 height 13
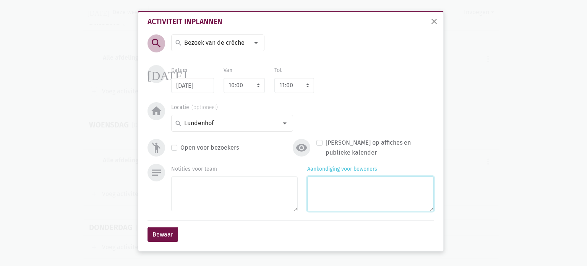
click at [330, 194] on textarea "Aankondiging voor bewoners" at bounding box center [370, 193] width 126 height 35
type textarea "met Monique & Eliska"
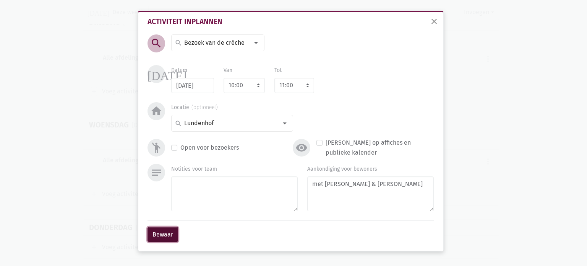
click at [159, 235] on button "Bewaar" at bounding box center [163, 234] width 31 height 15
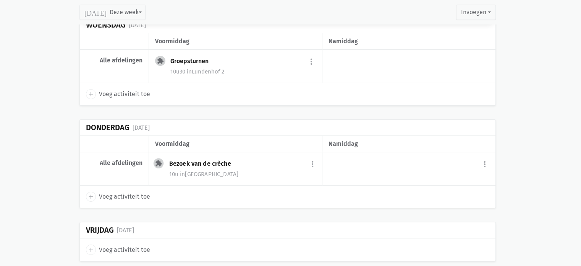
scroll to position [2682, 0]
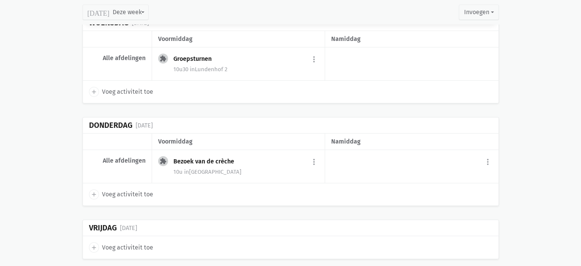
click at [94, 191] on icon "add" at bounding box center [94, 194] width 7 height 7
select select "14:00"
select select "15:00"
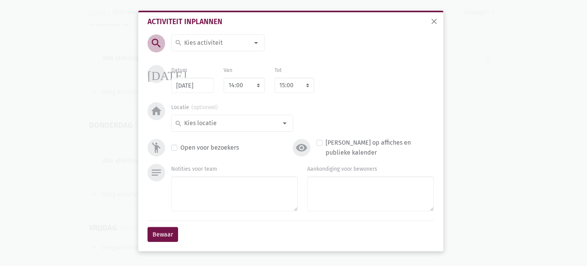
click at [220, 36] on div "search" at bounding box center [217, 42] width 93 height 17
type input "Zorgbib"
click at [216, 60] on span "Zorgbib" at bounding box center [218, 58] width 86 height 10
click at [212, 126] on input at bounding box center [230, 123] width 94 height 10
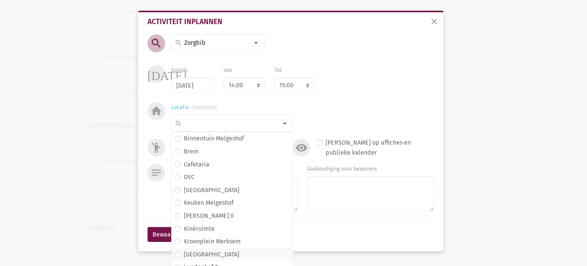
click at [215, 255] on span "Lundenhof" at bounding box center [232, 254] width 115 height 10
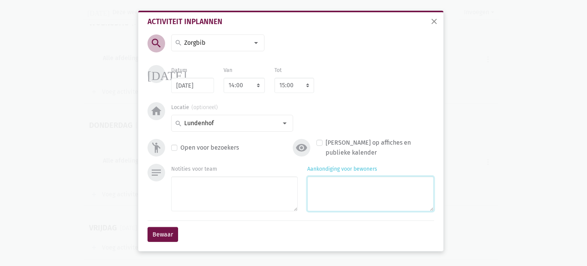
click at [347, 194] on textarea "Aankondiging voor bewoners" at bounding box center [370, 193] width 126 height 35
type textarea "met Marina"
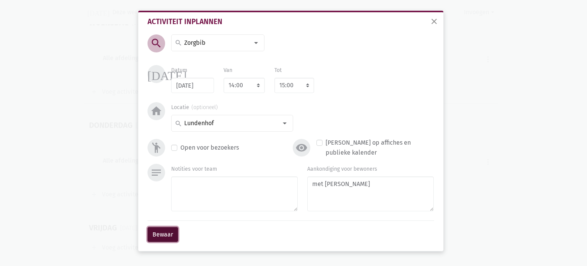
click at [171, 233] on button "Bewaar" at bounding box center [163, 234] width 31 height 15
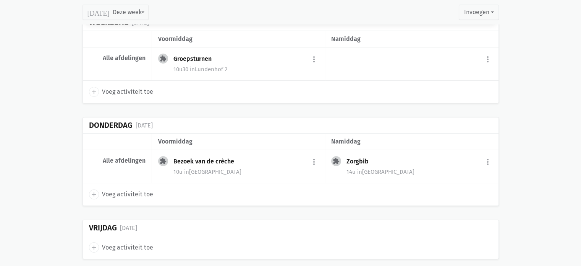
click at [93, 244] on icon "add" at bounding box center [94, 247] width 7 height 7
select select "14:00"
select select "15:00"
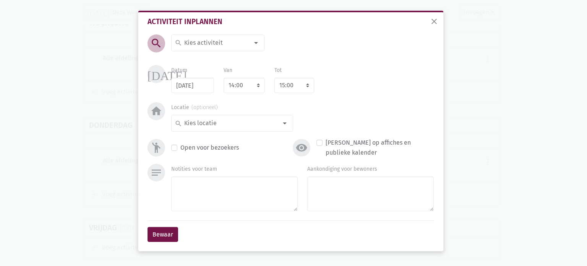
click at [183, 43] on input at bounding box center [216, 43] width 66 height 10
type input "Crea"
click at [194, 59] on label "Crea" at bounding box center [190, 58] width 13 height 10
click at [240, 83] on select "7:00 7:15 7:30 7:45 8:00 8:15 8:30 8:45 9:00 9:15 9:30 9:45 10:00 10:15 10:30 1…" at bounding box center [244, 85] width 41 height 15
select select "10:00"
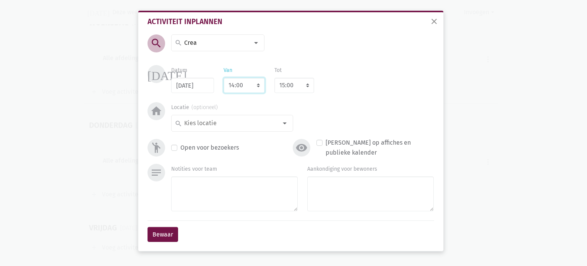
click at [224, 78] on select "7:00 7:15 7:30 7:45 8:00 8:15 8:30 8:45 9:00 9:15 9:30 9:45 10:00 10:15 10:30 1…" at bounding box center [244, 85] width 41 height 15
click at [237, 117] on div "search" at bounding box center [232, 123] width 122 height 17
select select "11:00"
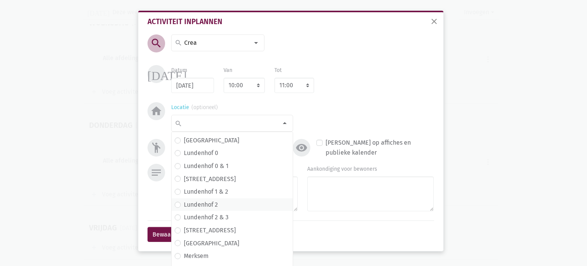
scroll to position [115, 0]
click at [214, 206] on label "Lundenhof 2" at bounding box center [201, 204] width 34 height 10
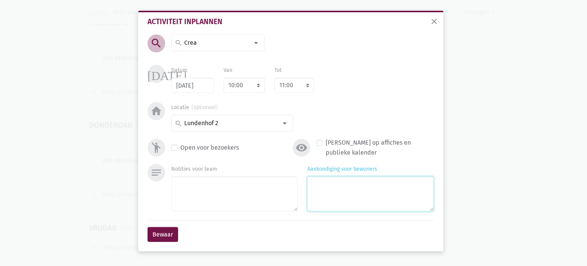
click at [337, 187] on textarea "Aankondiging voor bewoners" at bounding box center [370, 193] width 126 height 35
type textarea "met Agnes & Frieda"
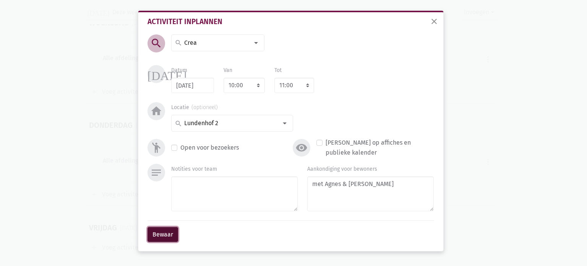
click at [162, 235] on button "Bewaar" at bounding box center [163, 234] width 31 height 15
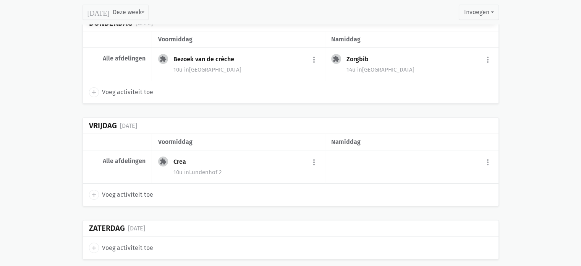
scroll to position [2867, 0]
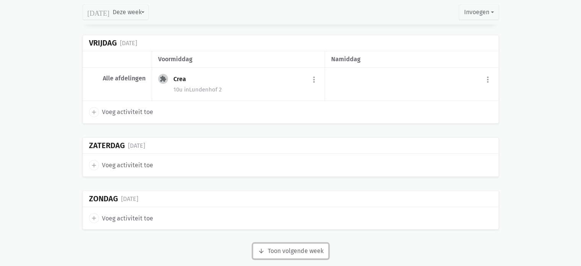
click at [285, 243] on button "arrow_downward Week wordt geladen Toon volgende week" at bounding box center [291, 250] width 76 height 15
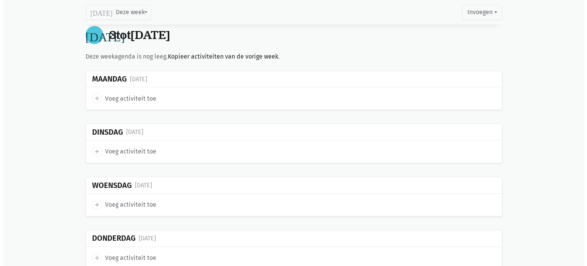
scroll to position [3096, 0]
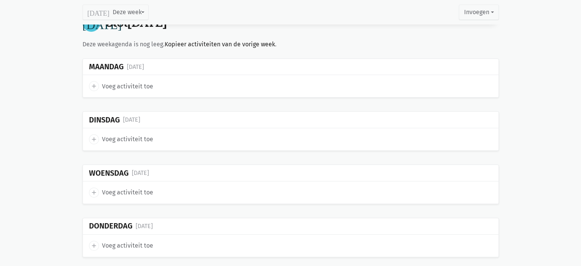
click at [94, 83] on icon "add" at bounding box center [94, 86] width 7 height 7
select select "14:00"
select select "15:00"
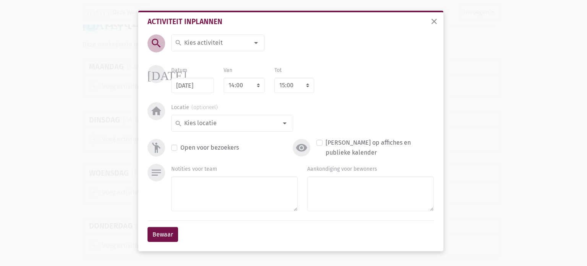
click at [202, 46] on input at bounding box center [216, 43] width 66 height 10
type input "Manicure"
click at [208, 53] on label "Manicure" at bounding box center [197, 58] width 26 height 10
click at [240, 89] on select "7:00 7:15 7:30 7:45 8:00 8:15 8:30 8:45 9:00 9:15 9:30 9:45 10:00 10:15 10:30 1…" at bounding box center [244, 85] width 41 height 15
select select "10:00"
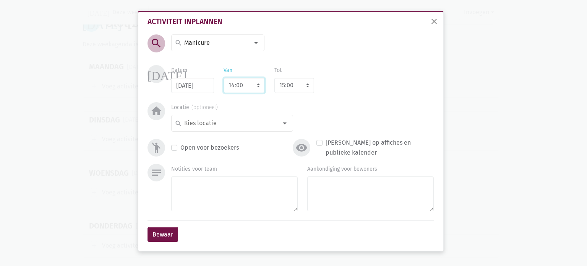
click at [224, 78] on select "7:00 7:15 7:30 7:45 8:00 8:15 8:30 8:45 9:00 9:15 9:30 9:45 10:00 10:15 10:30 1…" at bounding box center [244, 85] width 41 height 15
click at [233, 123] on input at bounding box center [230, 123] width 94 height 10
select select "11:00"
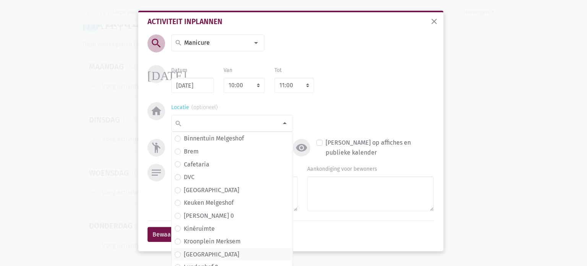
click at [214, 253] on span "Lundenhof" at bounding box center [232, 254] width 115 height 10
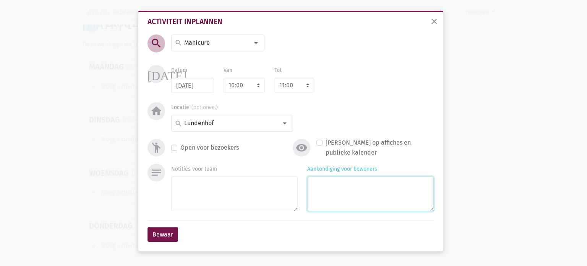
click at [329, 191] on textarea "Aankondiging voor bewoners" at bounding box center [370, 193] width 126 height 35
type textarea "met Kelly"
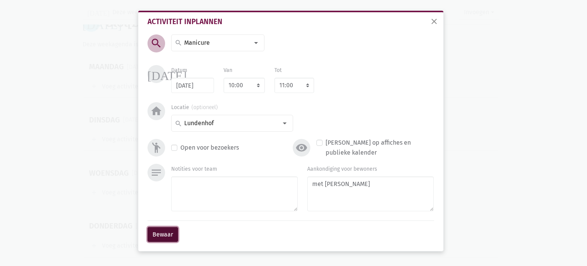
click at [157, 230] on button "Bewaar" at bounding box center [163, 234] width 31 height 15
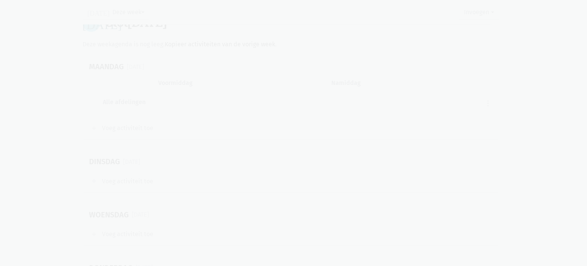
scroll to position [3036, 0]
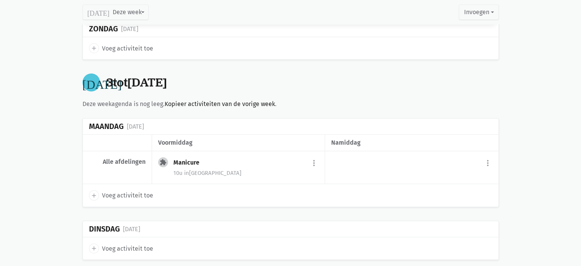
click at [93, 192] on icon "add" at bounding box center [94, 195] width 7 height 7
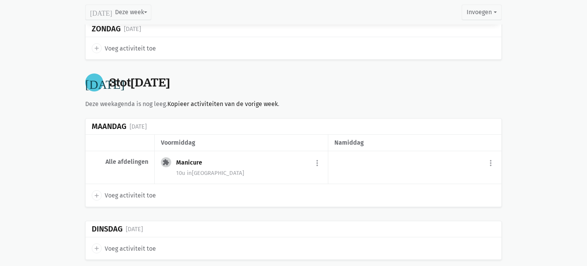
select select "14:00"
select select "15:00"
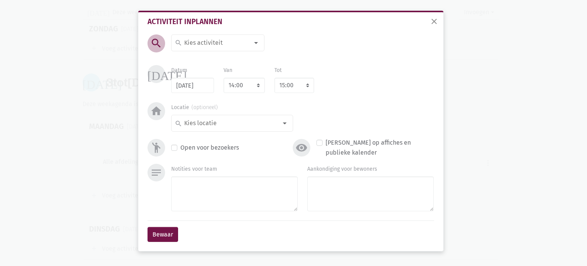
click at [192, 43] on input at bounding box center [216, 43] width 66 height 10
type input "Herinner"
click at [202, 58] on label "Herinneringskoffer" at bounding box center [210, 58] width 52 height 10
click at [238, 123] on input at bounding box center [230, 123] width 94 height 10
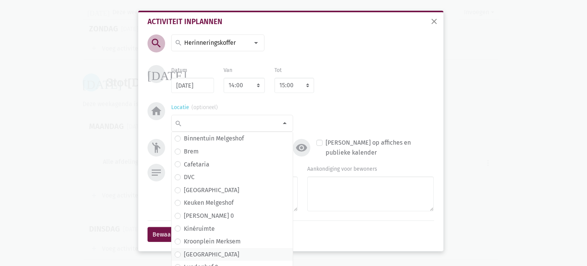
click at [222, 251] on span "Lundenhof" at bounding box center [232, 254] width 115 height 10
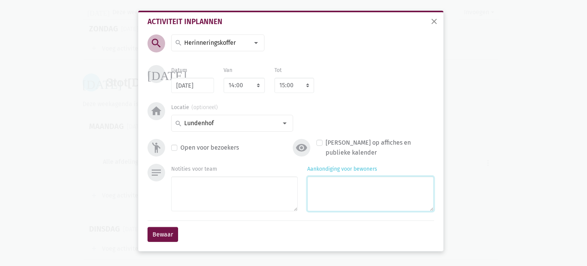
click at [330, 196] on textarea "Aankondiging voor bewoners" at bounding box center [370, 193] width 126 height 35
type textarea "met Monique & Eliska"
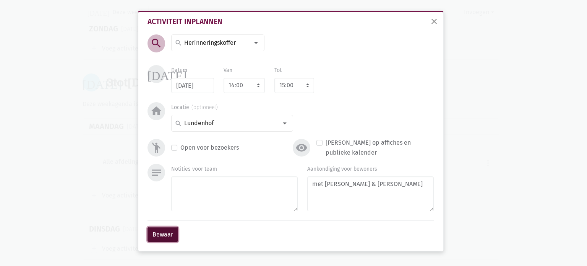
click at [161, 232] on button "Bewaar" at bounding box center [163, 234] width 31 height 15
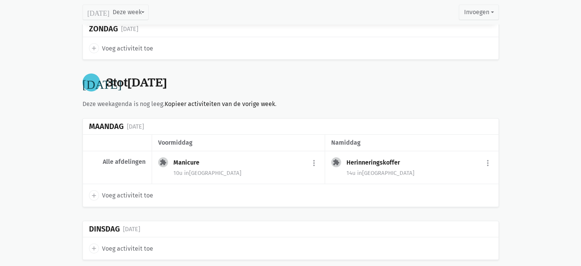
click at [93, 245] on icon "add" at bounding box center [94, 248] width 7 height 7
select select "14:00"
select select "15:00"
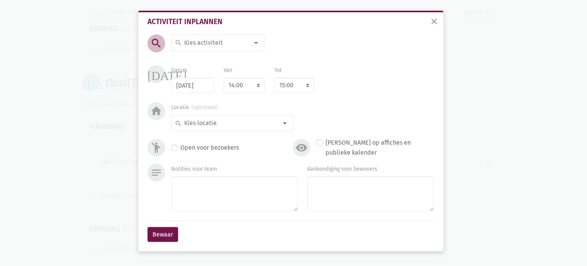
click at [213, 45] on input at bounding box center [216, 43] width 66 height 10
type input "Spek"
click at [217, 58] on label "Spek met eieren als ontbijt" at bounding box center [222, 58] width 76 height 10
click at [232, 82] on select "7:00 7:15 7:30 7:45 8:00 8:15 8:30 8:45 9:00 9:15 9:30 9:45 10:00 10:15 10:30 1…" at bounding box center [244, 85] width 41 height 15
select select "8:00"
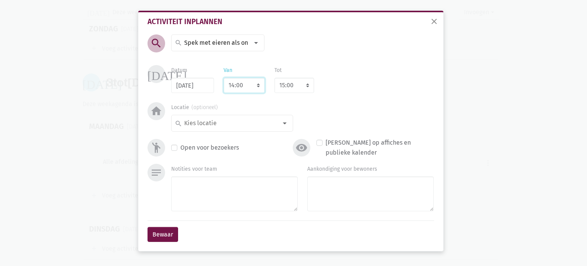
click at [224, 78] on select "7:00 7:15 7:30 7:45 8:00 8:15 8:30 8:45 9:00 9:15 9:30 9:45 10:00 10:15 10:30 1…" at bounding box center [244, 85] width 41 height 15
select select "9:00"
click at [237, 123] on input at bounding box center [230, 123] width 94 height 10
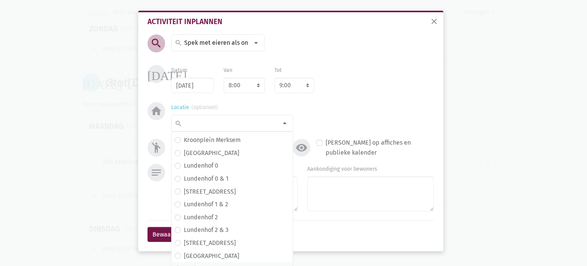
scroll to position [115, 0]
click at [216, 227] on span "Lundenhof 3" at bounding box center [232, 229] width 115 height 10
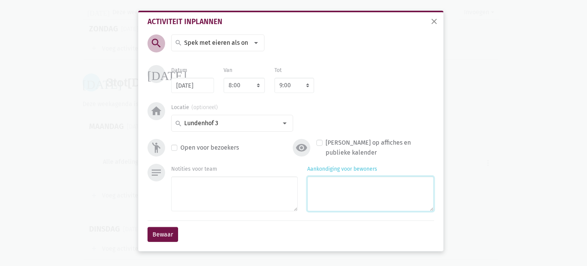
click at [330, 185] on textarea "Aankondiging voor bewoners" at bounding box center [370, 193] width 126 height 35
type textarea "met Eliska"
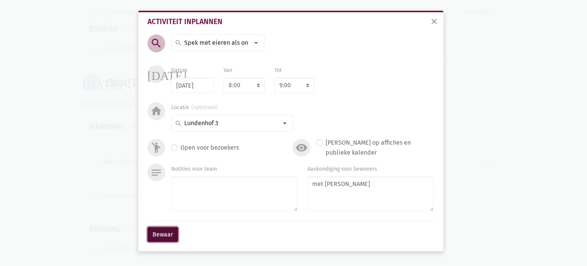
click at [170, 235] on button "Bewaar" at bounding box center [163, 234] width 31 height 15
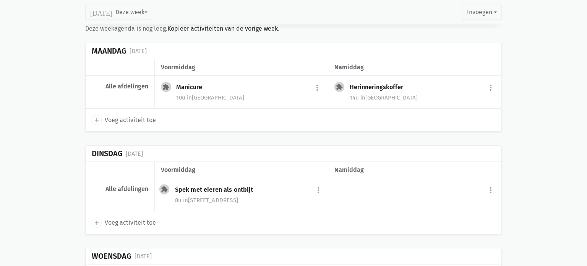
scroll to position [3138, 0]
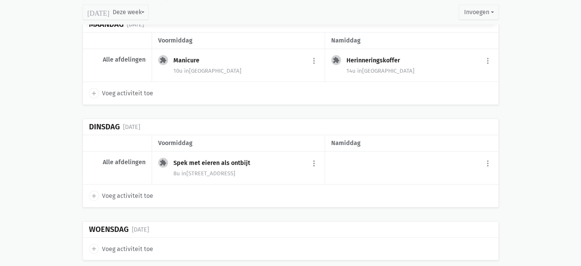
click at [92, 192] on icon "add" at bounding box center [94, 195] width 7 height 7
select select "14:00"
select select "15:00"
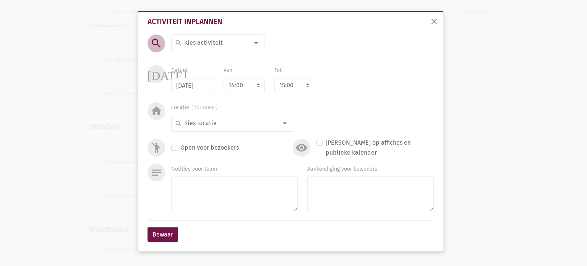
click at [231, 44] on input at bounding box center [216, 43] width 66 height 10
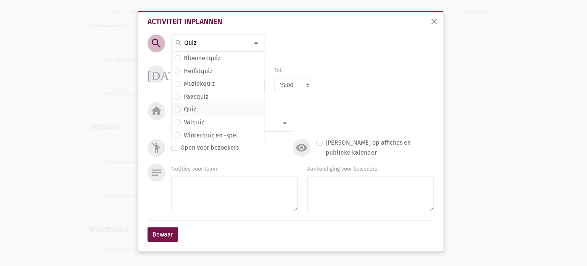
type input "Quiz"
click at [199, 110] on span "Quiz" at bounding box center [218, 109] width 86 height 10
click at [235, 122] on input at bounding box center [230, 123] width 94 height 10
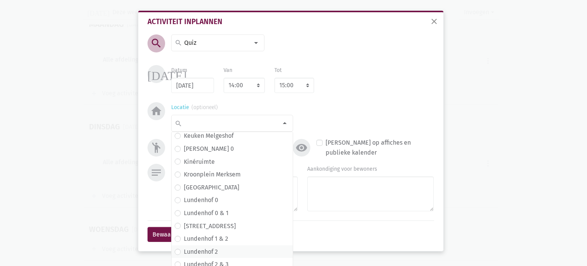
scroll to position [115, 0]
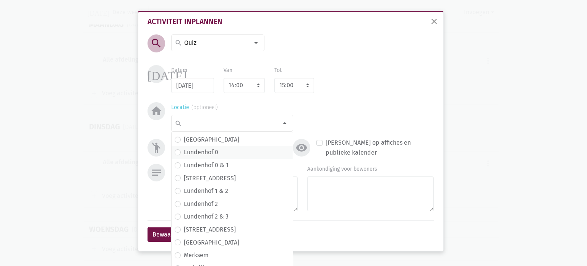
click at [220, 149] on span "Lundenhof 0" at bounding box center [232, 152] width 115 height 10
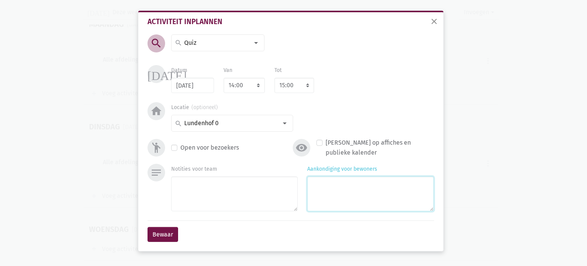
click at [341, 192] on textarea "Aankondiging voor bewoners" at bounding box center [370, 193] width 126 height 35
type textarea "met Eliska"
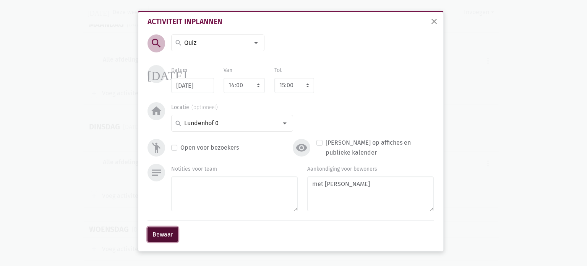
click at [164, 240] on button "Bewaar" at bounding box center [163, 234] width 31 height 15
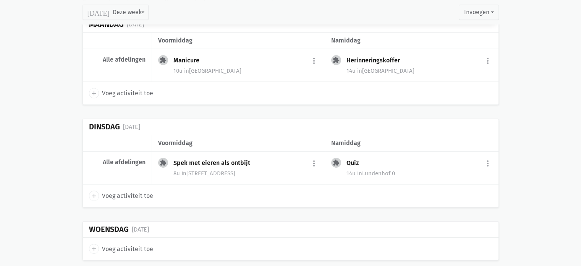
click at [93, 245] on icon "add" at bounding box center [94, 248] width 7 height 7
select select "14:00"
select select "15:00"
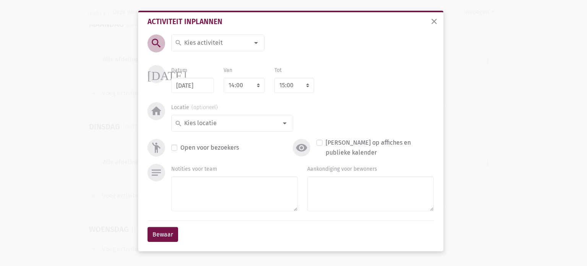
click at [232, 38] on input at bounding box center [216, 43] width 66 height 10
type input "Groeps"
click at [223, 53] on span "Groepsturnen" at bounding box center [226, 58] width 102 height 10
click at [238, 79] on select "7:00 7:15 7:30 7:45 8:00 8:15 8:30 8:45 9:00 9:15 9:30 9:45 10:00 10:15 10:30 1…" at bounding box center [244, 85] width 41 height 15
select select "10:30"
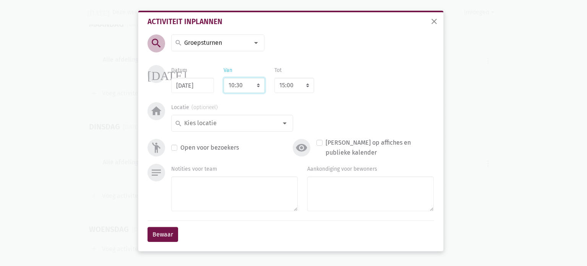
click at [224, 78] on select "7:00 7:15 7:30 7:45 8:00 8:15 8:30 8:45 9:00 9:15 9:30 9:45 10:00 10:15 10:30 1…" at bounding box center [244, 85] width 41 height 15
click at [238, 125] on input at bounding box center [230, 123] width 94 height 10
select select "11:30"
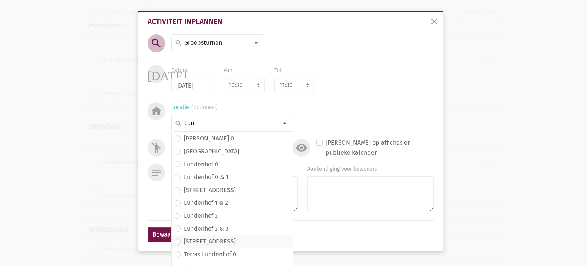
type input "Lun"
click at [211, 238] on label "Lundenhof 3" at bounding box center [210, 241] width 52 height 10
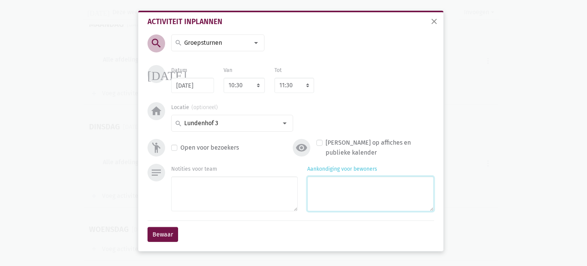
click at [340, 193] on textarea "Aankondiging voor bewoners" at bounding box center [370, 193] width 126 height 35
type textarea "met Eliska"
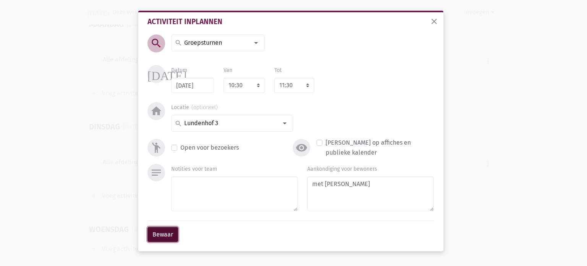
click at [156, 233] on button "Bewaar" at bounding box center [163, 234] width 31 height 15
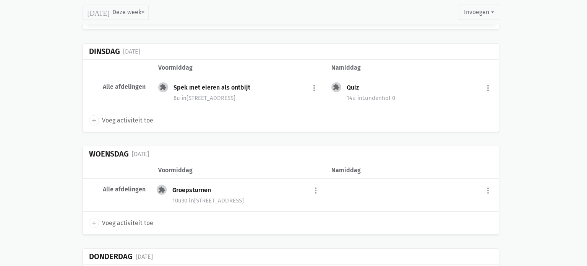
scroll to position [3240, 0]
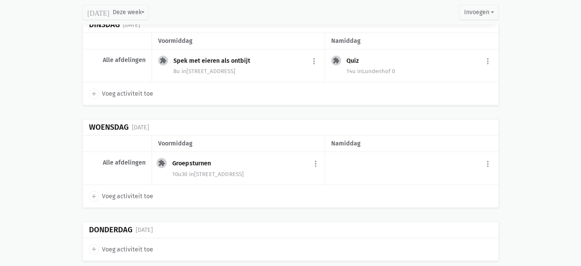
click at [194, 159] on div "Groepsturnen" at bounding box center [194, 163] width 45 height 8
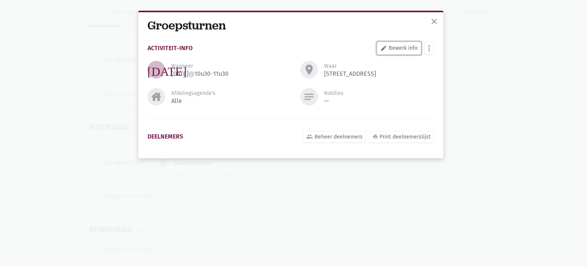
click at [404, 42] on link "edit Bewerk info" at bounding box center [399, 48] width 44 height 13
select select "10:30"
select select "11:30"
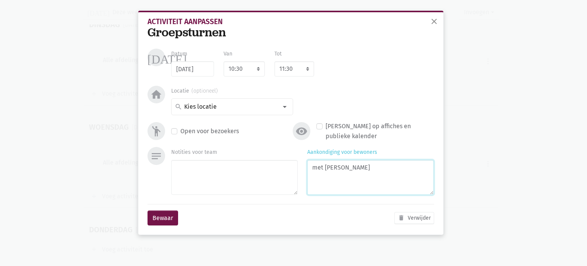
click at [323, 166] on textarea "met Eliska" at bounding box center [370, 177] width 126 height 35
type textarea "met Monique & Eliska"
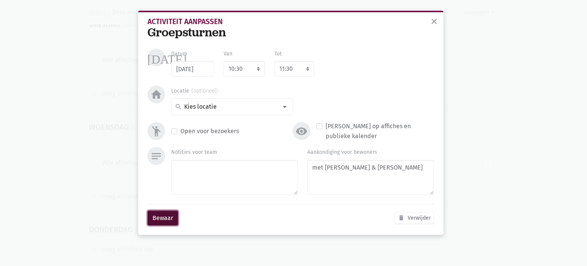
click at [171, 220] on button "Bewaar" at bounding box center [163, 217] width 31 height 15
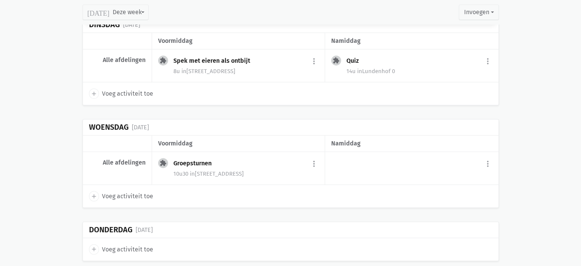
click at [96, 193] on icon "add" at bounding box center [94, 196] width 7 height 7
select select "14:00"
select select "15:00"
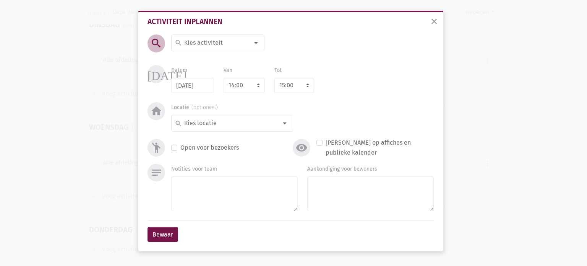
click at [226, 44] on input at bounding box center [216, 43] width 66 height 10
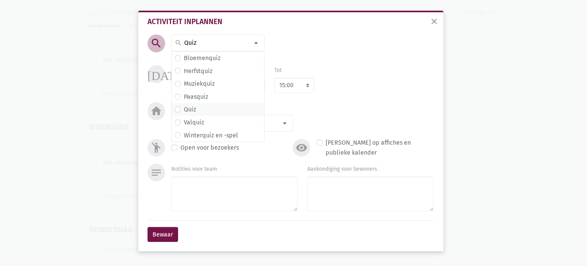
type input "Quiz"
click at [205, 107] on span "Quiz" at bounding box center [218, 109] width 86 height 10
click at [205, 123] on input at bounding box center [230, 123] width 94 height 10
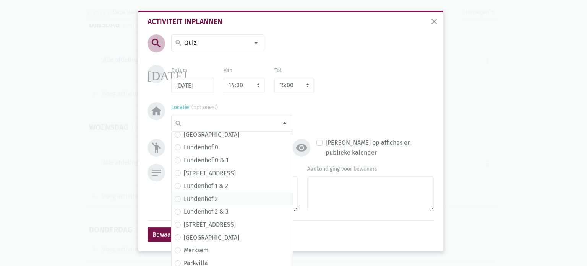
scroll to position [120, 0]
click at [218, 222] on span "Lundenhof 3" at bounding box center [232, 224] width 115 height 10
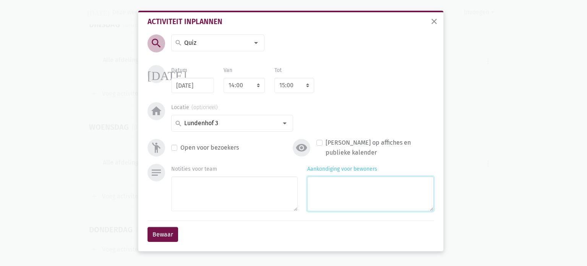
click at [329, 201] on textarea "Aankondiging voor bewoners" at bounding box center [370, 193] width 126 height 35
type textarea "met Monique"
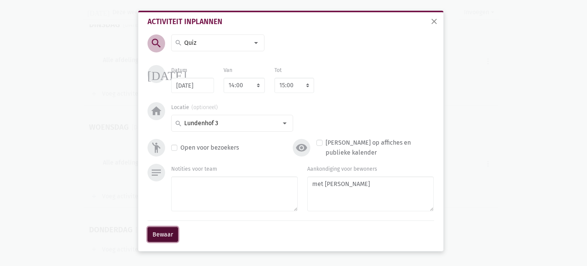
click at [160, 230] on button "Bewaar" at bounding box center [163, 234] width 31 height 15
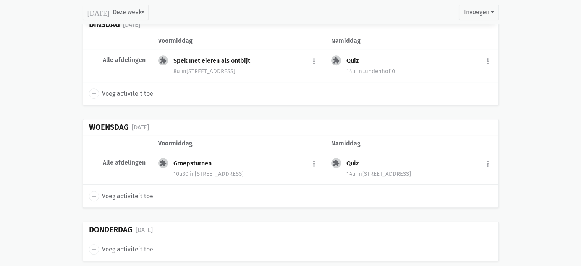
click at [95, 245] on icon "add" at bounding box center [94, 248] width 7 height 7
select select "14:00"
select select "15:00"
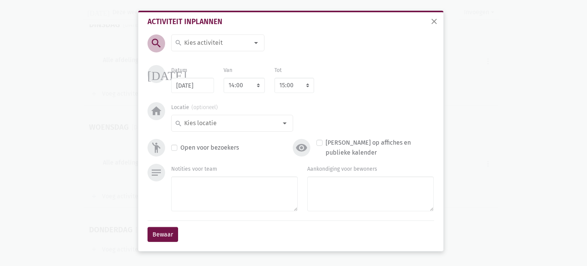
click at [219, 47] on input at bounding box center [216, 43] width 66 height 10
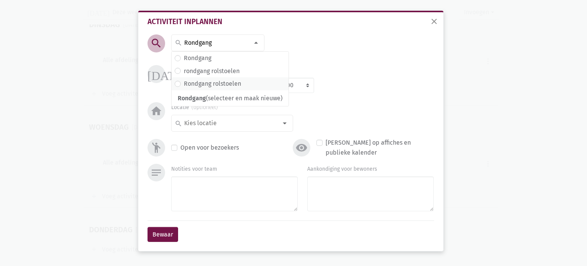
type input "Rondgang"
click at [209, 84] on label "Rondgang rolstoelen" at bounding box center [212, 84] width 57 height 10
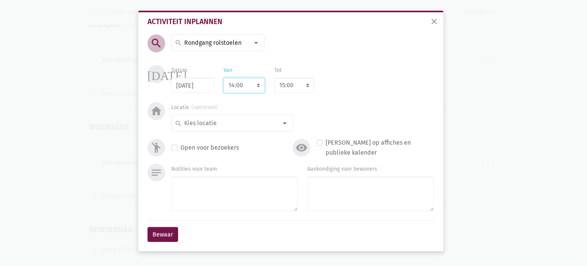
click at [244, 87] on select "7:00 7:15 7:30 7:45 8:00 8:15 8:30 8:45 9:00 9:15 9:30 9:45 10:00 10:15 10:30 1…" at bounding box center [244, 85] width 41 height 15
select select "10:00"
click at [224, 78] on select "7:00 7:15 7:30 7:45 8:00 8:15 8:30 8:45 9:00 9:15 9:30 9:45 10:00 10:15 10:30 1…" at bounding box center [244, 85] width 41 height 15
click at [232, 125] on input at bounding box center [230, 123] width 94 height 10
select select "11:00"
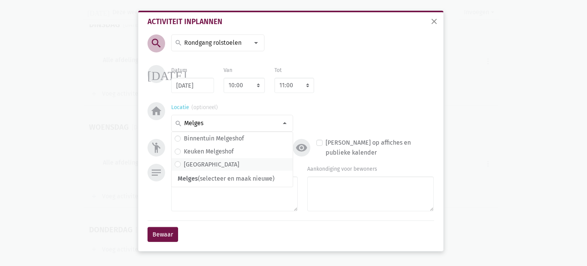
type input "Melges"
click at [221, 161] on span "Melgeshof" at bounding box center [232, 164] width 115 height 10
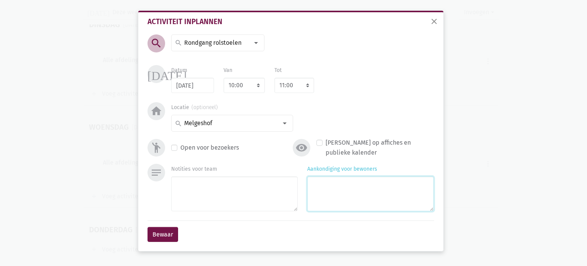
click at [366, 207] on textarea "Aankondiging voor bewoners" at bounding box center [370, 193] width 126 height 35
type textarea "met Monique"
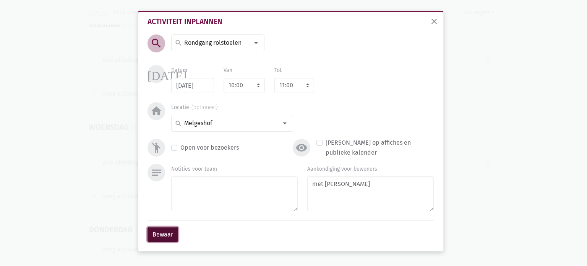
click at [165, 233] on button "Bewaar" at bounding box center [163, 234] width 31 height 15
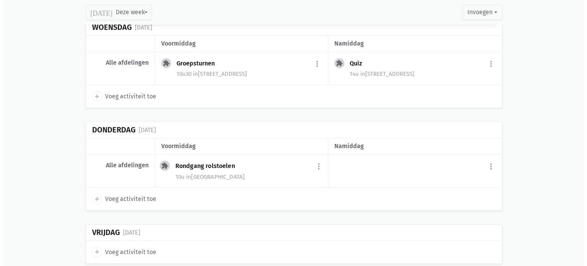
scroll to position [3342, 0]
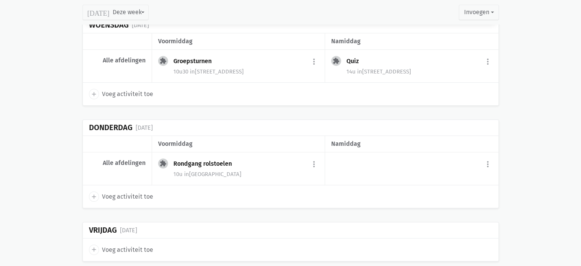
click at [94, 193] on icon "add" at bounding box center [94, 196] width 7 height 7
select select "14:00"
select select "15:00"
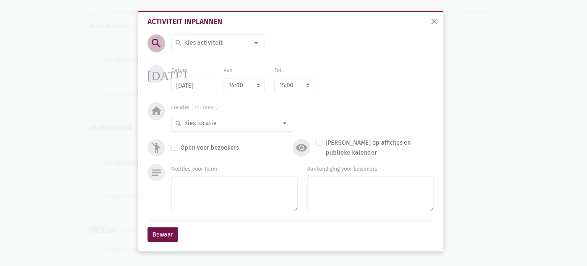
click at [223, 40] on input at bounding box center [216, 43] width 66 height 10
type input "Zorgbib"
click at [212, 58] on span "Zorgbib" at bounding box center [218, 58] width 86 height 10
click at [238, 85] on select "7:00 7:15 7:30 7:45 8:00 8:15 8:30 8:45 9:00 9:15 9:30 9:45 10:00 10:15 10:30 1…" at bounding box center [244, 85] width 41 height 15
click at [224, 78] on select "7:00 7:15 7:30 7:45 8:00 8:15 8:30 8:45 9:00 9:15 9:30 9:45 10:00 10:15 10:30 1…" at bounding box center [244, 85] width 41 height 15
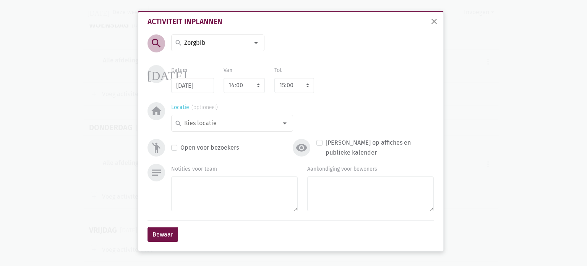
click at [224, 124] on input at bounding box center [230, 123] width 94 height 10
type input "Z"
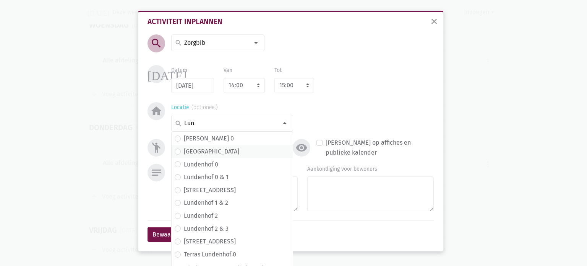
type input "Lun"
click at [216, 149] on span "Lundenhof" at bounding box center [232, 151] width 115 height 10
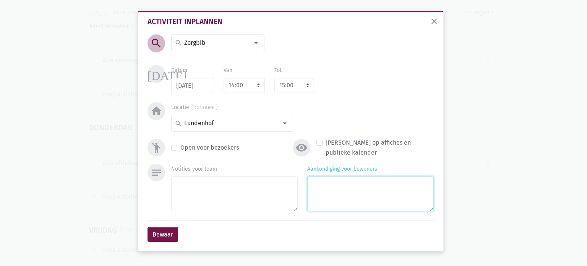
click at [324, 192] on textarea "Aankondiging voor bewoners" at bounding box center [370, 193] width 126 height 35
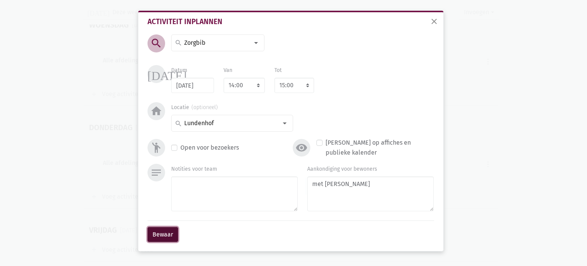
click at [151, 233] on button "Bewaar" at bounding box center [163, 234] width 31 height 15
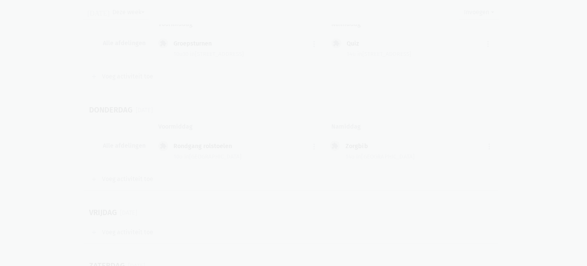
scroll to position [3325, 0]
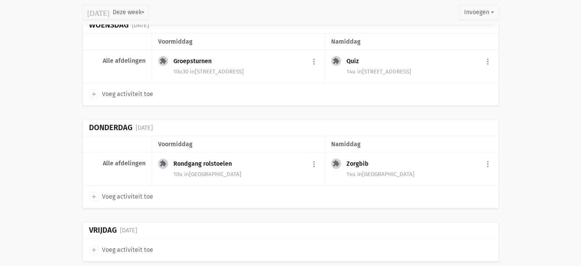
click at [94, 246] on icon "add" at bounding box center [94, 249] width 7 height 7
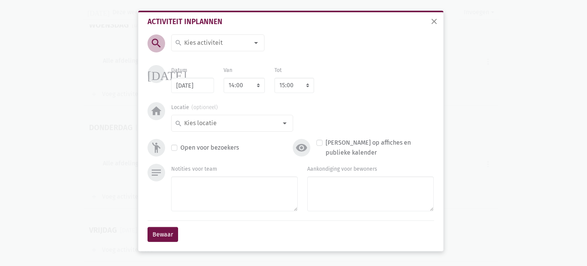
click at [204, 36] on div "search" at bounding box center [217, 42] width 93 height 17
click at [207, 60] on span "Crea" at bounding box center [218, 58] width 86 height 10
click at [233, 86] on select "7:00 7:15 7:30 7:45 8:00 8:15 8:30 8:45 9:00 9:15 9:30 9:45 10:00 10:15 10:30 1…" at bounding box center [244, 85] width 41 height 15
click at [224, 78] on select "7:00 7:15 7:30 7:45 8:00 8:15 8:30 8:45 9:00 9:15 9:30 9:45 10:00 10:15 10:30 1…" at bounding box center [244, 85] width 41 height 15
click at [219, 123] on input at bounding box center [230, 123] width 94 height 10
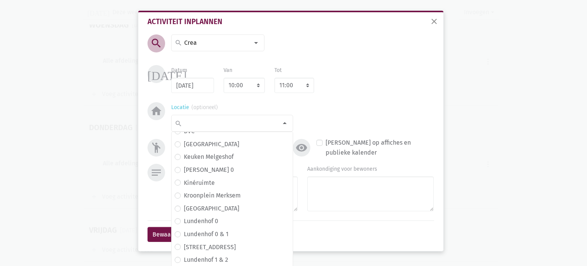
scroll to position [120, 0]
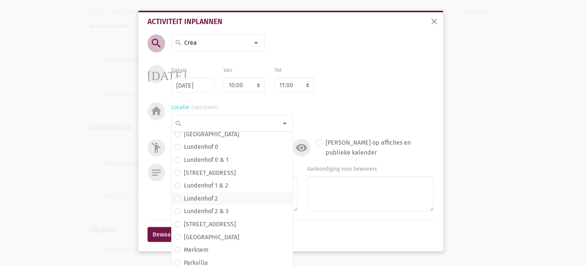
click at [217, 200] on span "Lundenhof 2" at bounding box center [232, 198] width 115 height 10
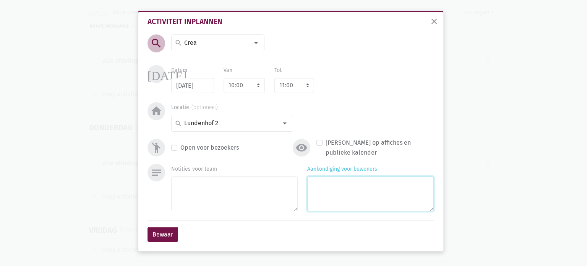
click at [308, 191] on textarea "Aankondiging voor bewoners" at bounding box center [370, 193] width 126 height 35
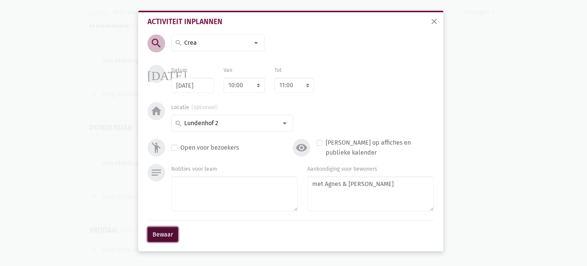
click at [160, 233] on button "Bewaar" at bounding box center [163, 234] width 31 height 15
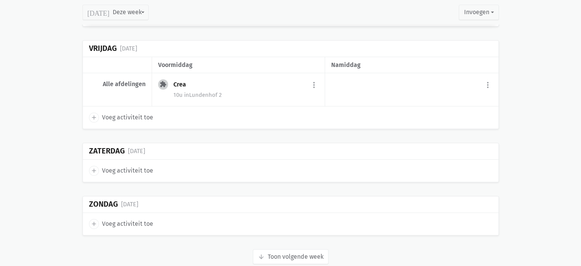
scroll to position [3509, 0]
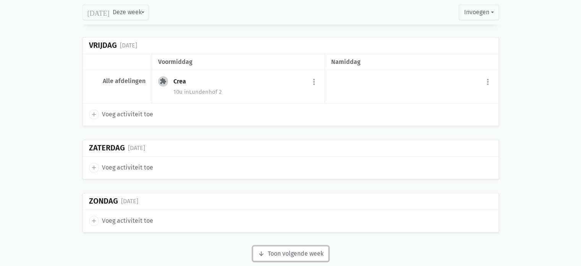
click at [277, 246] on button "arrow_downward Week wordt geladen Toon volgende week" at bounding box center [291, 253] width 76 height 15
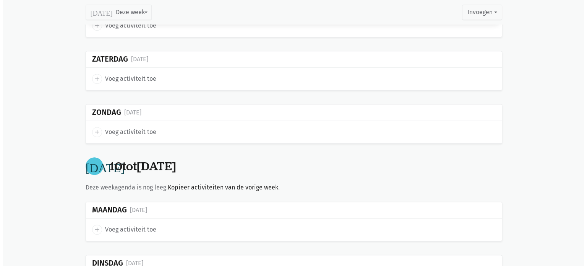
scroll to position [3701, 0]
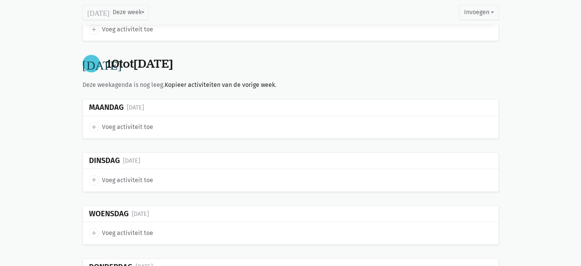
click at [93, 123] on icon "add" at bounding box center [94, 126] width 7 height 7
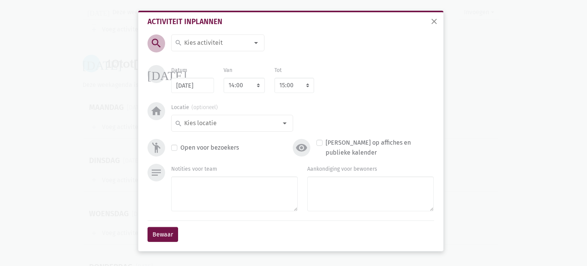
click at [211, 45] on input at bounding box center [216, 43] width 66 height 10
click at [208, 56] on label "Manicure" at bounding box center [197, 58] width 26 height 10
click at [237, 84] on select "7:00 7:15 7:30 7:45 8:00 8:15 8:30 8:45 9:00 9:15 9:30 9:45 10:00 10:15 10:30 1…" at bounding box center [244, 85] width 41 height 15
click at [224, 78] on select "7:00 7:15 7:30 7:45 8:00 8:15 8:30 8:45 9:00 9:15 9:30 9:45 10:00 10:15 10:30 1…" at bounding box center [244, 85] width 41 height 15
click at [239, 123] on input at bounding box center [230, 123] width 94 height 10
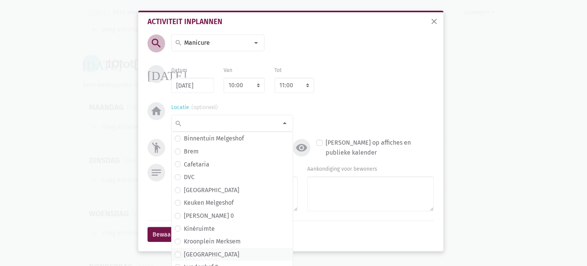
click at [214, 253] on span "Lundenhof" at bounding box center [232, 254] width 115 height 10
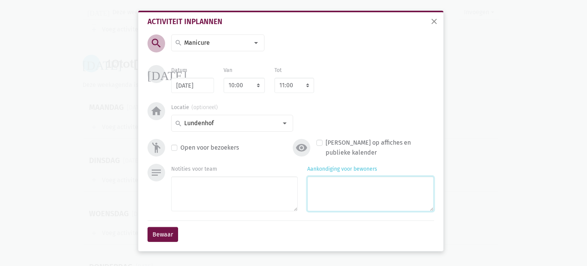
click at [333, 187] on textarea "Aankondiging voor bewoners" at bounding box center [370, 193] width 126 height 35
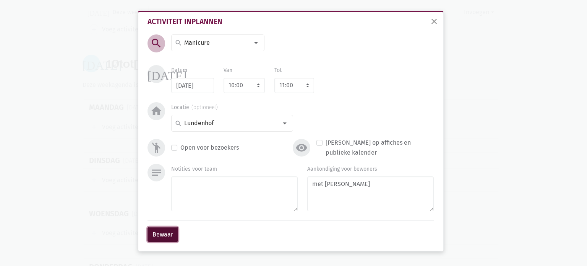
click at [170, 235] on button "Bewaar" at bounding box center [163, 234] width 31 height 15
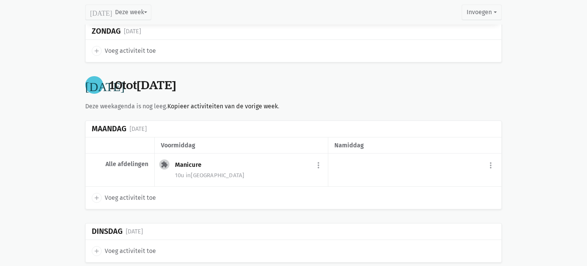
scroll to position [3679, 0]
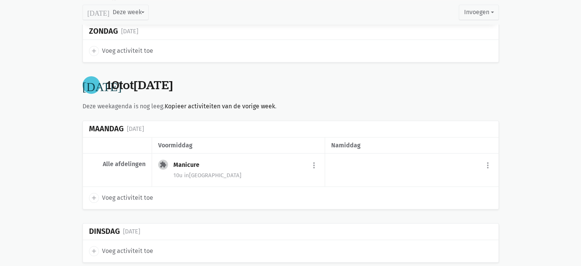
click at [94, 247] on icon "add" at bounding box center [94, 250] width 7 height 7
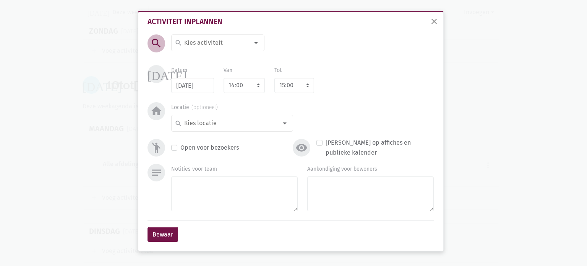
click at [211, 46] on input at bounding box center [216, 43] width 66 height 10
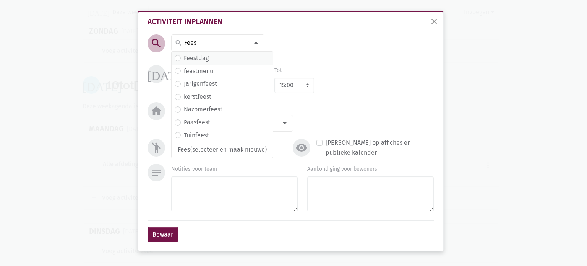
click at [211, 57] on span "Feestdag" at bounding box center [222, 58] width 95 height 10
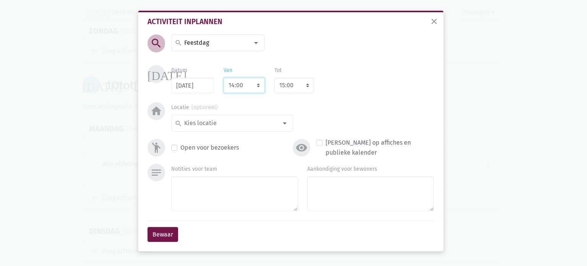
click at [234, 84] on select "7:00 7:15 7:30 7:45 8:00 8:15 8:30 8:45 9:00 9:15 9:30 9:45 10:00 10:15 10:30 1…" at bounding box center [244, 85] width 41 height 15
click at [224, 78] on select "7:00 7:15 7:30 7:45 8:00 8:15 8:30 8:45 9:00 9:15 9:30 9:45 10:00 10:15 10:30 1…" at bounding box center [244, 85] width 41 height 15
click at [161, 238] on button "Bewaar" at bounding box center [163, 234] width 31 height 15
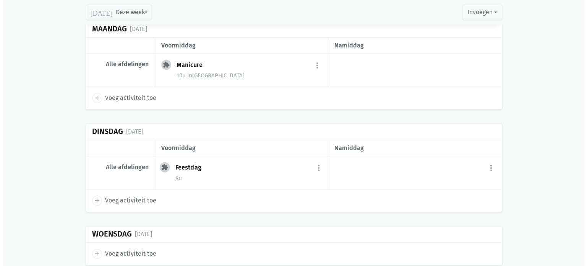
scroll to position [3781, 0]
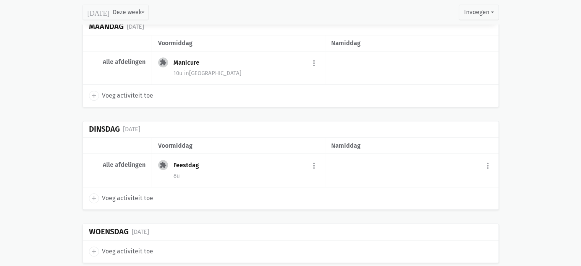
click at [94, 248] on icon "add" at bounding box center [94, 251] width 7 height 7
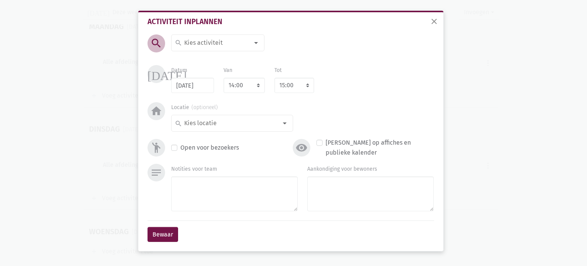
click at [206, 36] on div "search" at bounding box center [217, 42] width 93 height 17
click at [221, 64] on ul "Groepsturnen Groepst (selecteer en maak nieuwe) Typ om nieuwe te maken" at bounding box center [227, 66] width 111 height 29
click at [216, 41] on input "Groepst" at bounding box center [216, 43] width 66 height 10
click at [212, 57] on label "Groepsturnen" at bounding box center [203, 58] width 38 height 10
click at [236, 79] on select "7:00 7:15 7:30 7:45 8:00 8:15 8:30 8:45 9:00 9:15 9:30 9:45 10:00 10:15 10:30 1…" at bounding box center [244, 85] width 41 height 15
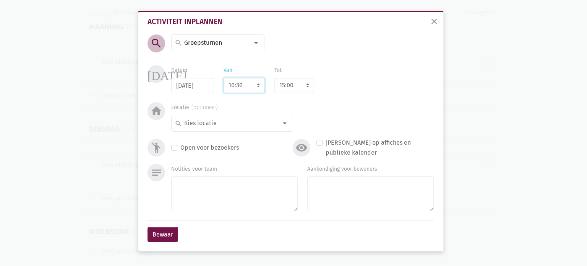
click at [224, 78] on select "7:00 7:15 7:30 7:45 8:00 8:15 8:30 8:45 9:00 9:15 9:30 9:45 10:00 10:15 10:30 1…" at bounding box center [244, 85] width 41 height 15
click at [222, 125] on input at bounding box center [230, 123] width 94 height 10
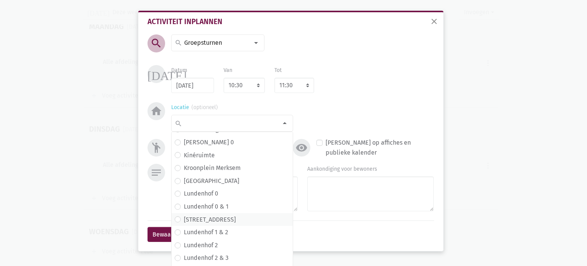
scroll to position [76, 0]
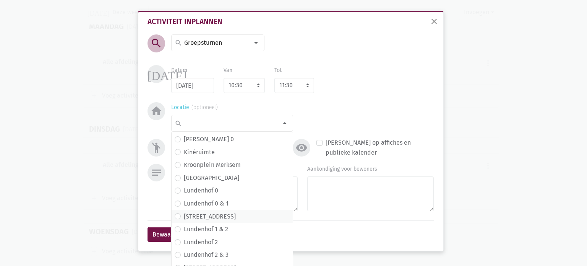
click at [217, 215] on span "Lundenhof 1" at bounding box center [232, 216] width 115 height 10
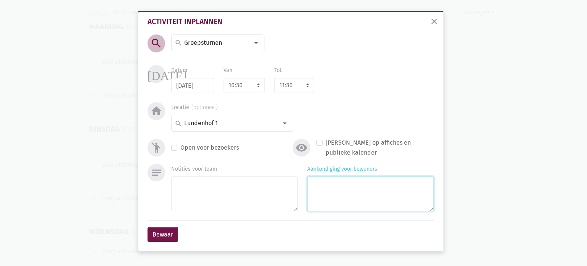
click at [366, 186] on textarea "Aankondiging voor bewoners" at bounding box center [370, 193] width 126 height 35
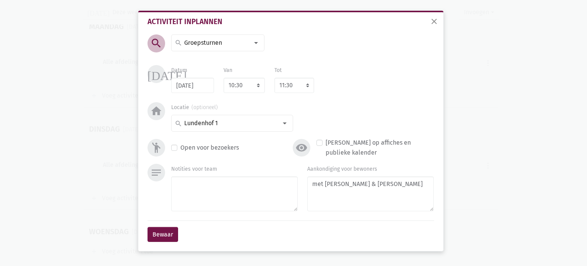
click at [146, 237] on div "Activiteit inplannen search search 100-jarige viering Aaidieren Aaihond Aaihond…" at bounding box center [290, 129] width 299 height 235
click at [159, 234] on button "Bewaar" at bounding box center [163, 234] width 31 height 15
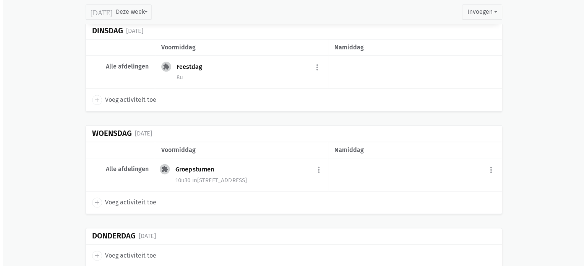
scroll to position [3883, 0]
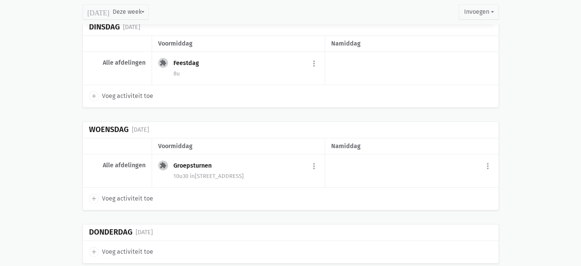
click at [95, 195] on icon "add" at bounding box center [94, 198] width 7 height 7
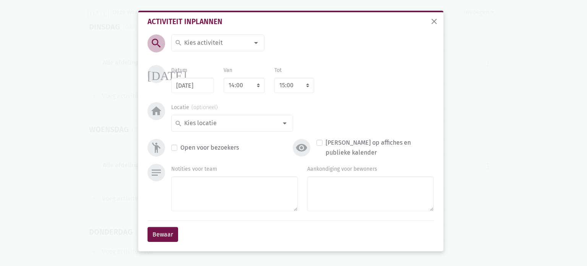
click at [222, 47] on input at bounding box center [216, 43] width 66 height 10
click at [220, 56] on span "Winterwandeling" at bounding box center [202, 59] width 48 height 7
click at [217, 124] on input at bounding box center [230, 123] width 94 height 10
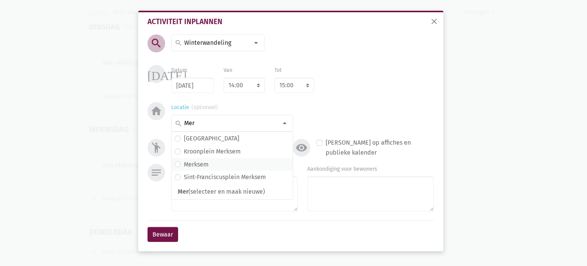
click at [211, 160] on span "Merksem" at bounding box center [232, 164] width 115 height 10
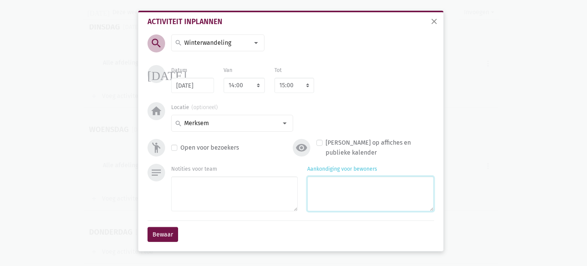
click at [365, 196] on textarea "Aankondiging voor bewoners" at bounding box center [370, 193] width 126 height 35
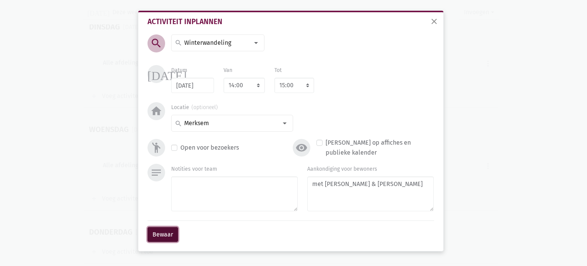
click at [160, 230] on button "Bewaar" at bounding box center [163, 234] width 31 height 15
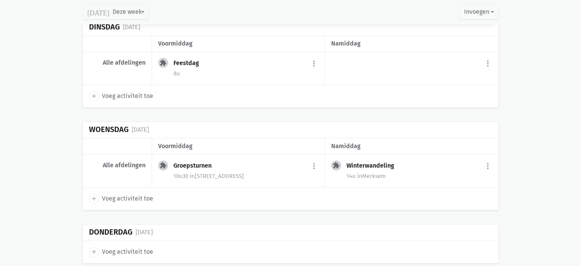
click at [94, 248] on icon "add" at bounding box center [94, 251] width 7 height 7
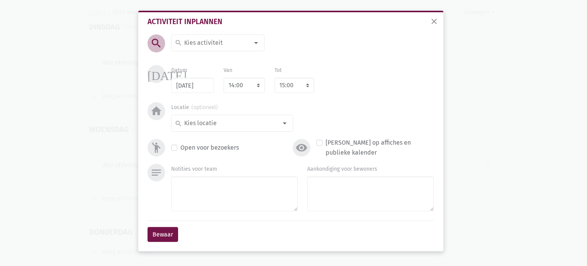
click at [222, 46] on input at bounding box center [216, 43] width 66 height 10
click at [215, 64] on ul "Spek met eieren als ontbijt Spek met (selecteer en maak nieuwe) Typ om nieuwe t…" at bounding box center [229, 66] width 115 height 29
click at [220, 58] on div "Spek met search Spek met eieren als ontbijt Spek met (selecteer en maak nieuwe)…" at bounding box center [217, 48] width 93 height 29
click at [220, 46] on input "Spek met" at bounding box center [216, 43] width 66 height 10
click at [231, 61] on label "Spek met eieren als ontbijt" at bounding box center [222, 58] width 76 height 10
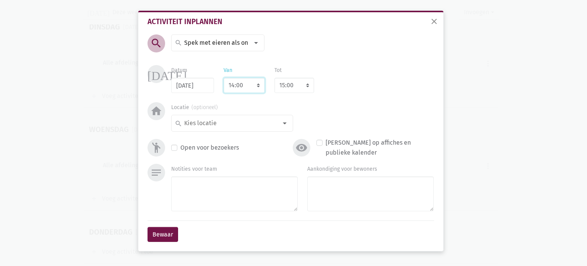
drag, startPoint x: 233, startPoint y: 83, endPoint x: 240, endPoint y: 91, distance: 10.4
click at [233, 83] on select "7:00 7:15 7:30 7:45 8:00 8:15 8:30 8:45 9:00 9:15 9:30 9:45 10:00 10:15 10:30 1…" at bounding box center [244, 85] width 41 height 15
click at [224, 78] on select "7:00 7:15 7:30 7:45 8:00 8:15 8:30 8:45 9:00 9:15 9:30 9:45 10:00 10:15 10:30 1…" at bounding box center [244, 85] width 41 height 15
click at [242, 129] on div "search" at bounding box center [232, 123] width 122 height 17
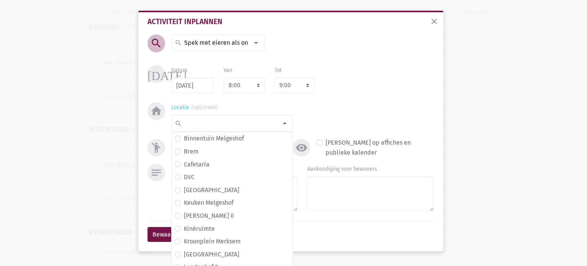
click at [242, 124] on input at bounding box center [230, 123] width 94 height 10
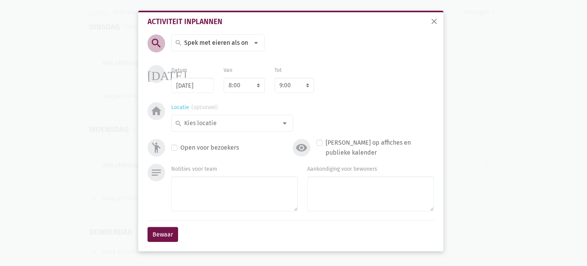
click at [231, 118] on div "search" at bounding box center [232, 123] width 122 height 17
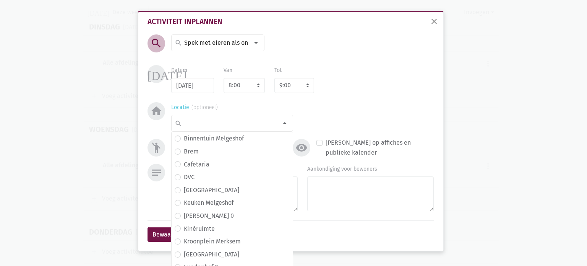
click at [240, 123] on input at bounding box center [230, 123] width 94 height 10
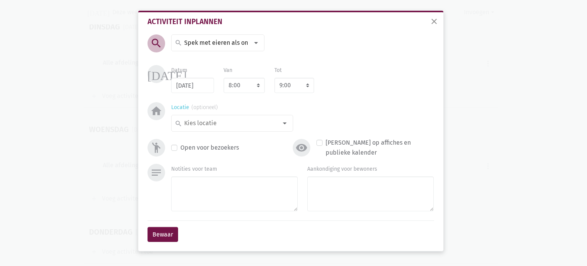
click at [224, 129] on div "search" at bounding box center [232, 123] width 122 height 17
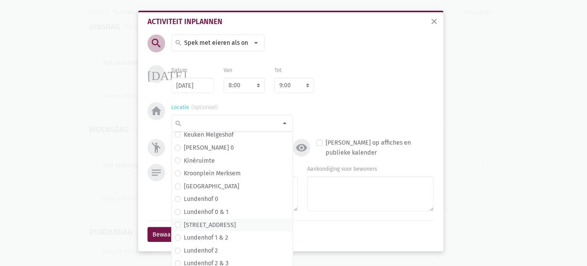
scroll to position [76, 0]
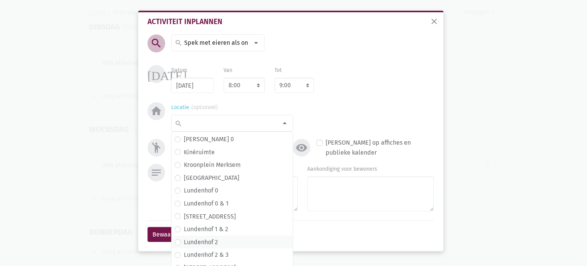
click at [225, 241] on span "Lundenhof 2" at bounding box center [232, 242] width 115 height 10
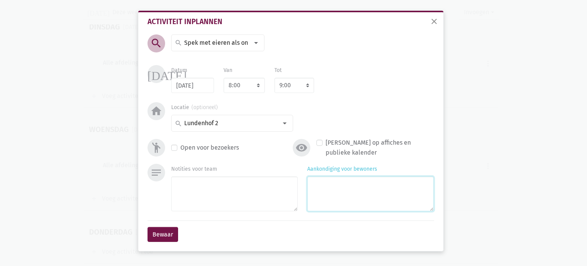
click at [373, 189] on textarea "Aankondiging voor bewoners" at bounding box center [370, 193] width 126 height 35
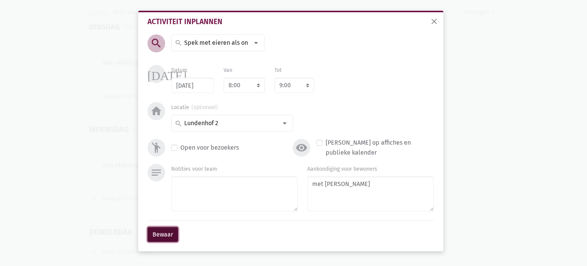
click at [166, 229] on button "Bewaar" at bounding box center [163, 234] width 31 height 15
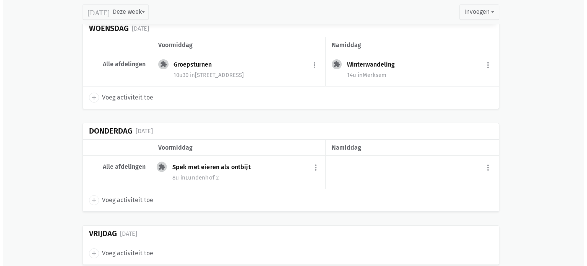
scroll to position [3985, 0]
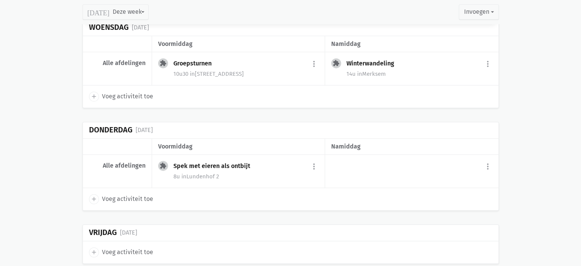
click at [94, 195] on icon "add" at bounding box center [94, 198] width 7 height 7
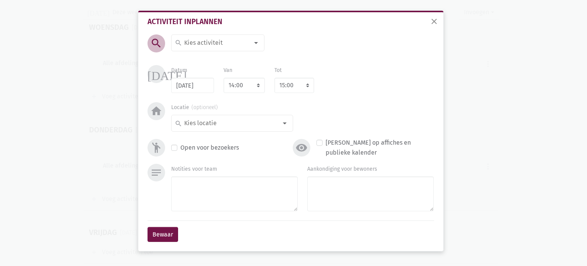
click at [206, 43] on input at bounding box center [216, 43] width 66 height 10
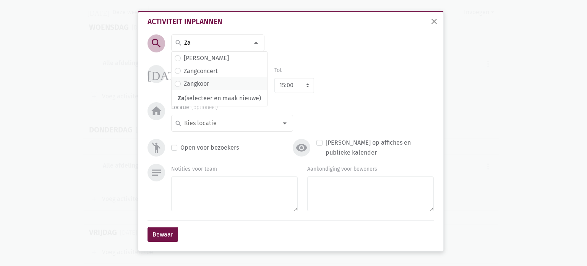
click at [205, 81] on label "Zangkoor" at bounding box center [196, 84] width 25 height 10
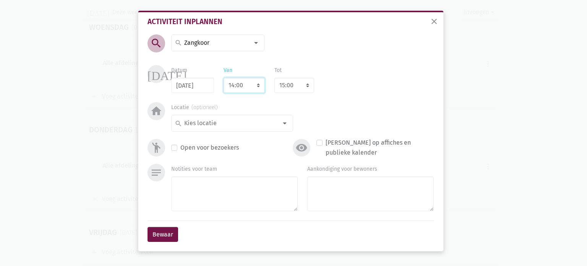
click at [246, 87] on select "7:00 7:15 7:30 7:45 8:00 8:15 8:30 8:45 9:00 9:15 9:30 9:45 10:00 10:15 10:30 1…" at bounding box center [244, 85] width 41 height 15
click at [224, 78] on select "7:00 7:15 7:30 7:45 8:00 8:15 8:30 8:45 9:00 9:15 9:30 9:45 10:00 10:15 10:30 1…" at bounding box center [244, 85] width 41 height 15
click at [237, 125] on input at bounding box center [230, 123] width 94 height 10
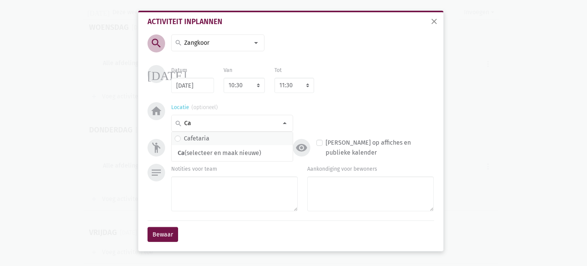
click at [228, 142] on span "Cafetaria" at bounding box center [232, 138] width 115 height 10
click at [307, 185] on div "Aankondiging voor bewoners" at bounding box center [371, 189] width 136 height 50
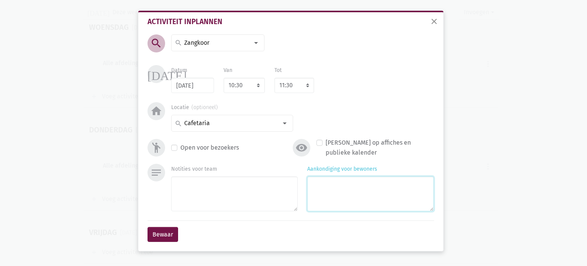
click at [337, 176] on textarea "Aankondiging voor bewoners" at bounding box center [370, 193] width 126 height 35
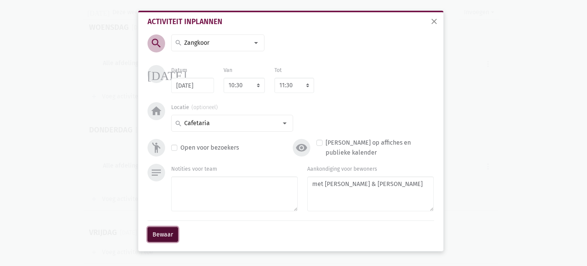
click at [160, 231] on button "Bewaar" at bounding box center [163, 234] width 31 height 15
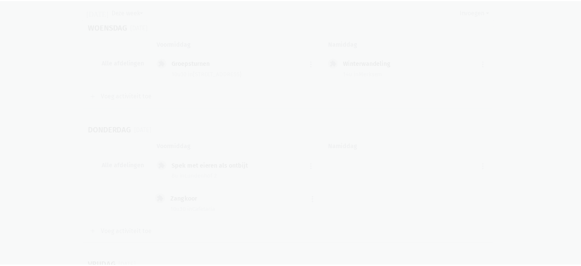
scroll to position [4002, 0]
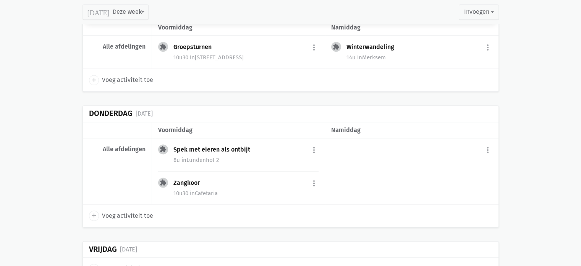
click at [95, 212] on icon "add" at bounding box center [94, 215] width 7 height 7
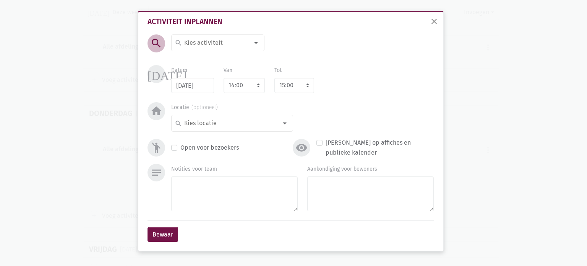
click at [196, 47] on input at bounding box center [216, 43] width 66 height 10
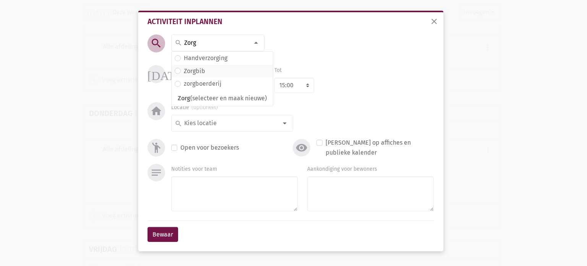
click at [200, 70] on label "Zorgbib" at bounding box center [194, 71] width 21 height 10
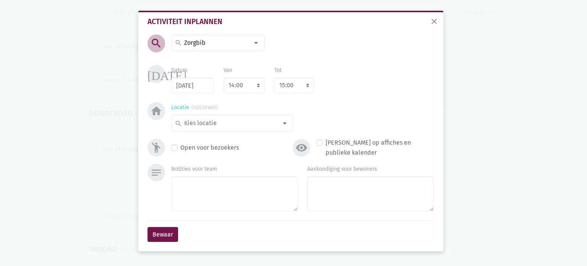
click at [225, 120] on input at bounding box center [230, 123] width 94 height 10
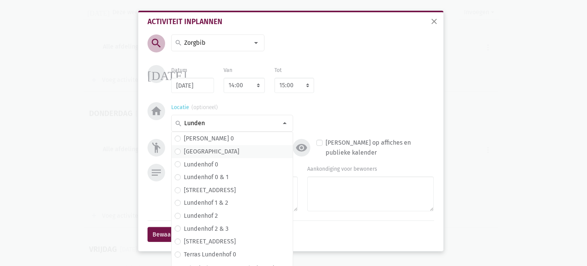
click at [221, 156] on span "Lundenhof" at bounding box center [232, 151] width 115 height 10
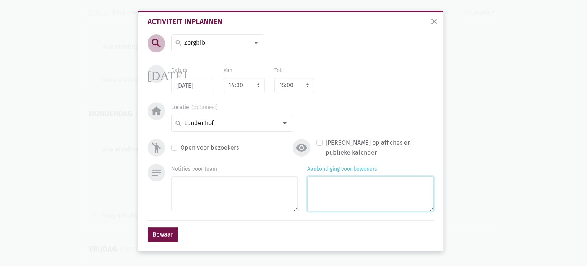
click at [334, 187] on textarea "Aankondiging voor bewoners" at bounding box center [370, 193] width 126 height 35
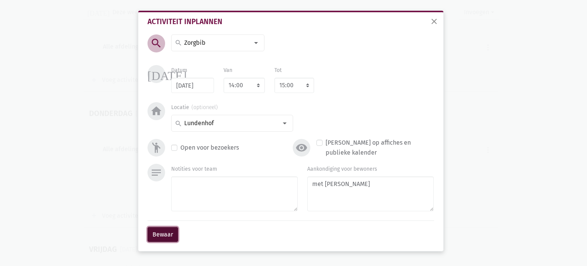
click at [168, 232] on button "Bewaar" at bounding box center [163, 234] width 31 height 15
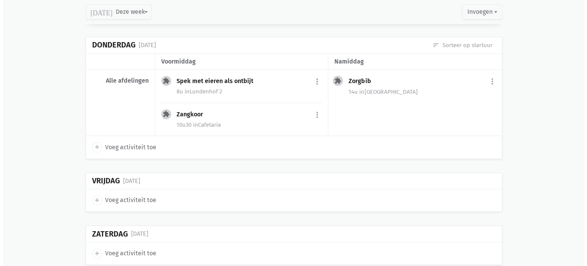
scroll to position [4078, 0]
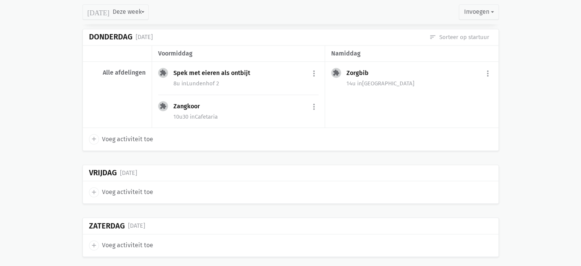
click at [93, 188] on icon "add" at bounding box center [94, 191] width 7 height 7
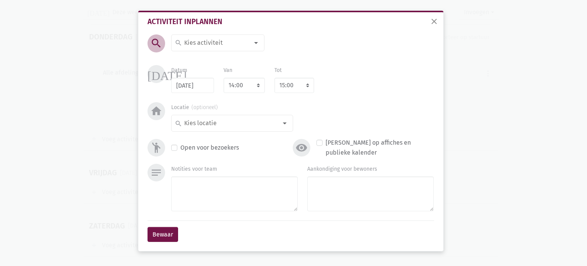
click at [203, 41] on input at bounding box center [216, 43] width 66 height 10
click at [203, 57] on span "Crea" at bounding box center [218, 58] width 86 height 10
click at [236, 82] on select "7:00 7:15 7:30 7:45 8:00 8:15 8:30 8:45 9:00 9:15 9:30 9:45 10:00 10:15 10:30 1…" at bounding box center [244, 85] width 41 height 15
click at [224, 78] on select "7:00 7:15 7:30 7:45 8:00 8:15 8:30 8:45 9:00 9:15 9:30 9:45 10:00 10:15 10:30 1…" at bounding box center [244, 85] width 41 height 15
click at [225, 125] on input at bounding box center [230, 123] width 94 height 10
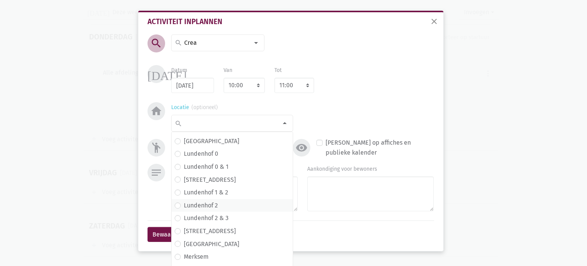
scroll to position [115, 0]
click at [214, 201] on label "Lundenhof 2" at bounding box center [201, 204] width 34 height 10
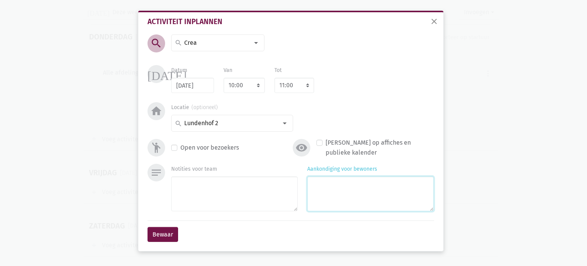
click at [341, 182] on textarea "Aankondiging voor bewoners" at bounding box center [370, 193] width 126 height 35
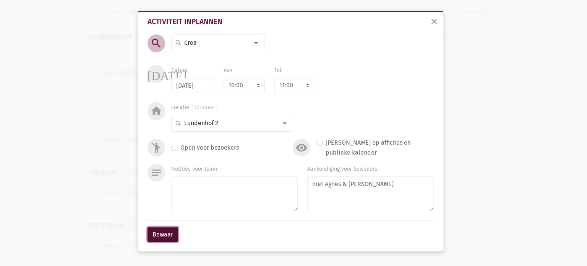
click at [151, 240] on button "Bewaar" at bounding box center [163, 234] width 31 height 15
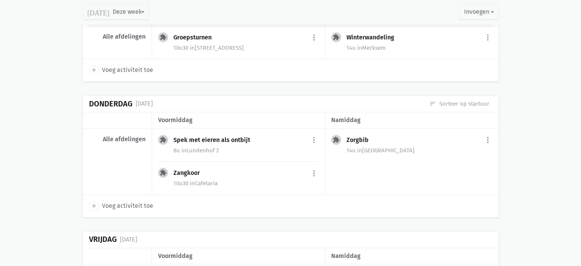
scroll to position [3918, 0]
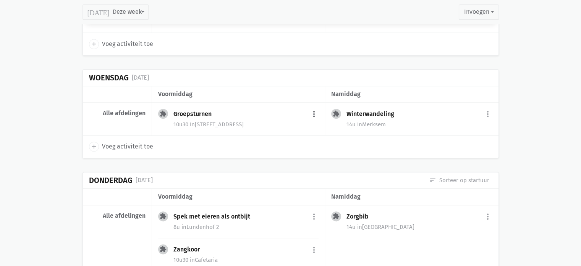
click at [316, 107] on button "more_vert" at bounding box center [314, 114] width 9 height 15
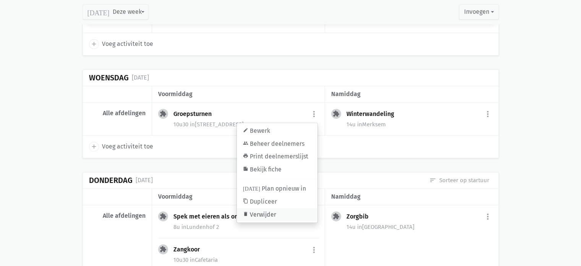
click at [275, 207] on link "delete Verwijder" at bounding box center [277, 213] width 81 height 13
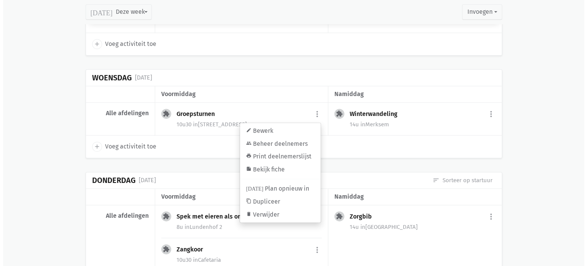
scroll to position [3935, 0]
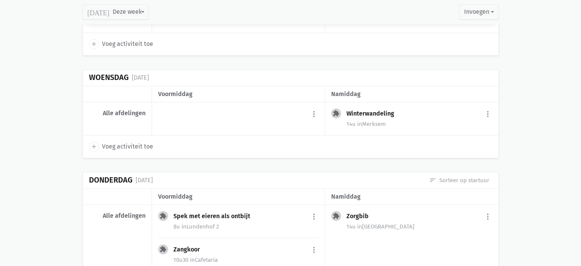
click at [93, 143] on icon "add" at bounding box center [94, 146] width 7 height 7
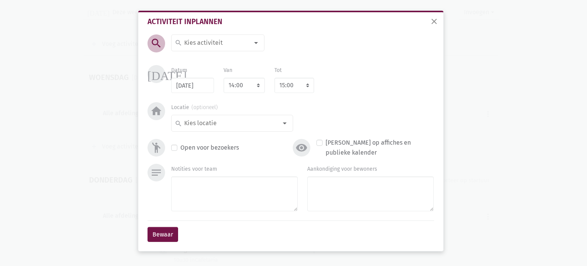
click at [219, 42] on input at bounding box center [216, 43] width 66 height 10
click at [212, 61] on label "Accordeon" at bounding box center [198, 58] width 29 height 10
click at [244, 88] on select "7:00 7:15 7:30 7:45 8:00 8:15 8:30 8:45 9:00 9:15 9:30 9:45 10:00 10:15 10:30 1…" at bounding box center [244, 85] width 41 height 15
click at [224, 78] on select "7:00 7:15 7:30 7:45 8:00 8:15 8:30 8:45 9:00 9:15 9:30 9:45 10:00 10:15 10:30 1…" at bounding box center [244, 85] width 41 height 15
click at [238, 123] on input at bounding box center [230, 123] width 94 height 10
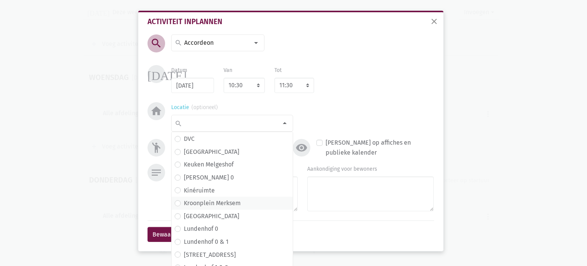
scroll to position [115, 0]
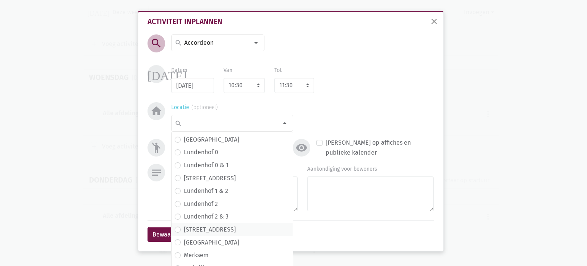
click at [220, 230] on span "Lundenhof 3" at bounding box center [232, 229] width 115 height 10
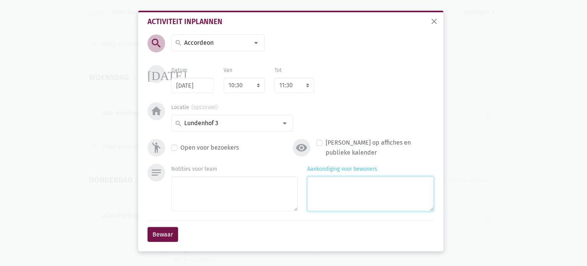
click at [331, 206] on textarea "Aankondiging voor bewoners" at bounding box center [370, 193] width 126 height 35
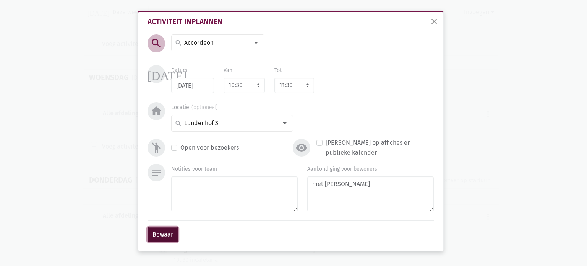
click at [159, 232] on button "Bewaar" at bounding box center [163, 234] width 31 height 15
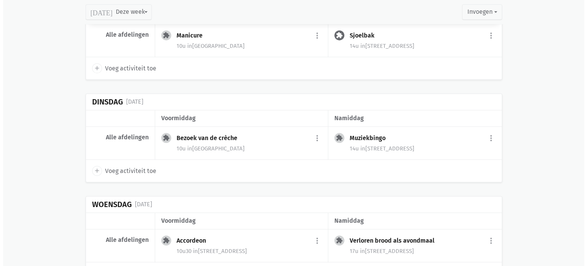
scroll to position [1114, 0]
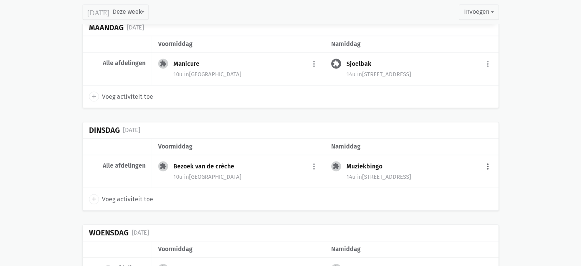
click at [487, 162] on button "more_vert" at bounding box center [487, 166] width 9 height 15
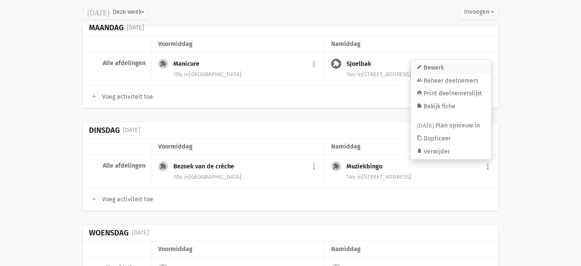
click at [462, 61] on link "edit Bewerk" at bounding box center [451, 67] width 81 height 13
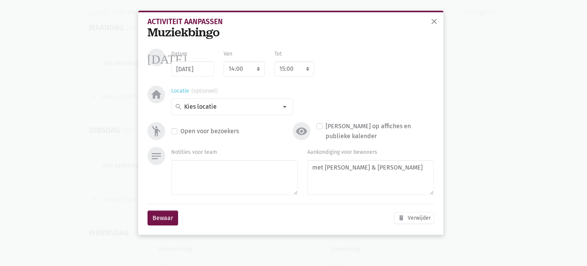
click at [231, 105] on input at bounding box center [230, 107] width 94 height 10
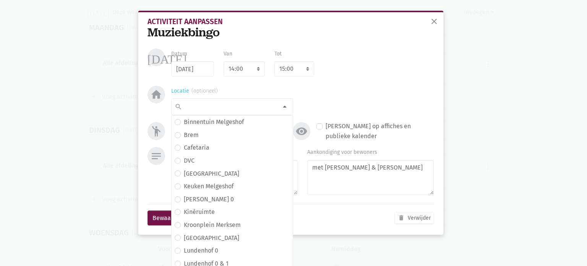
scroll to position [111, 0]
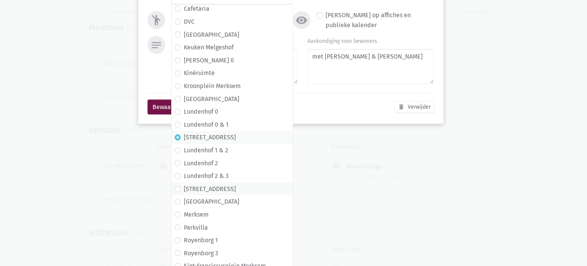
click at [229, 194] on span "Lundenhof 3" at bounding box center [232, 188] width 121 height 13
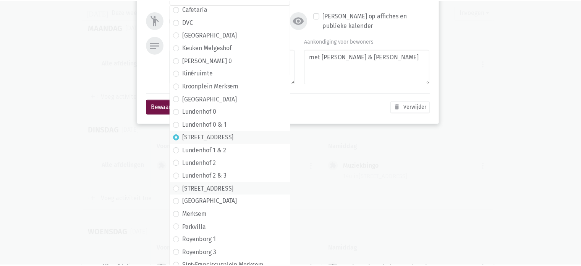
scroll to position [0, 0]
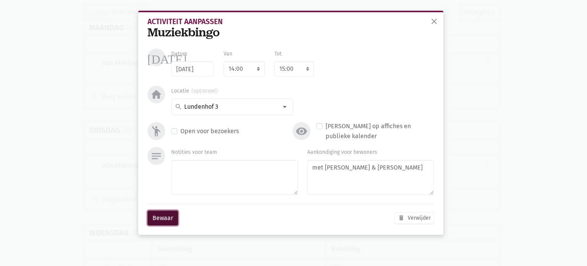
click at [162, 215] on button "Bewaar" at bounding box center [163, 217] width 31 height 15
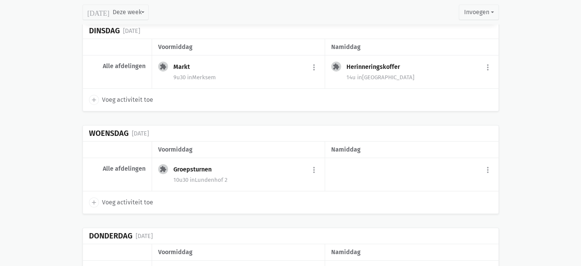
scroll to position [2528, 0]
